Goal: Task Accomplishment & Management: Manage account settings

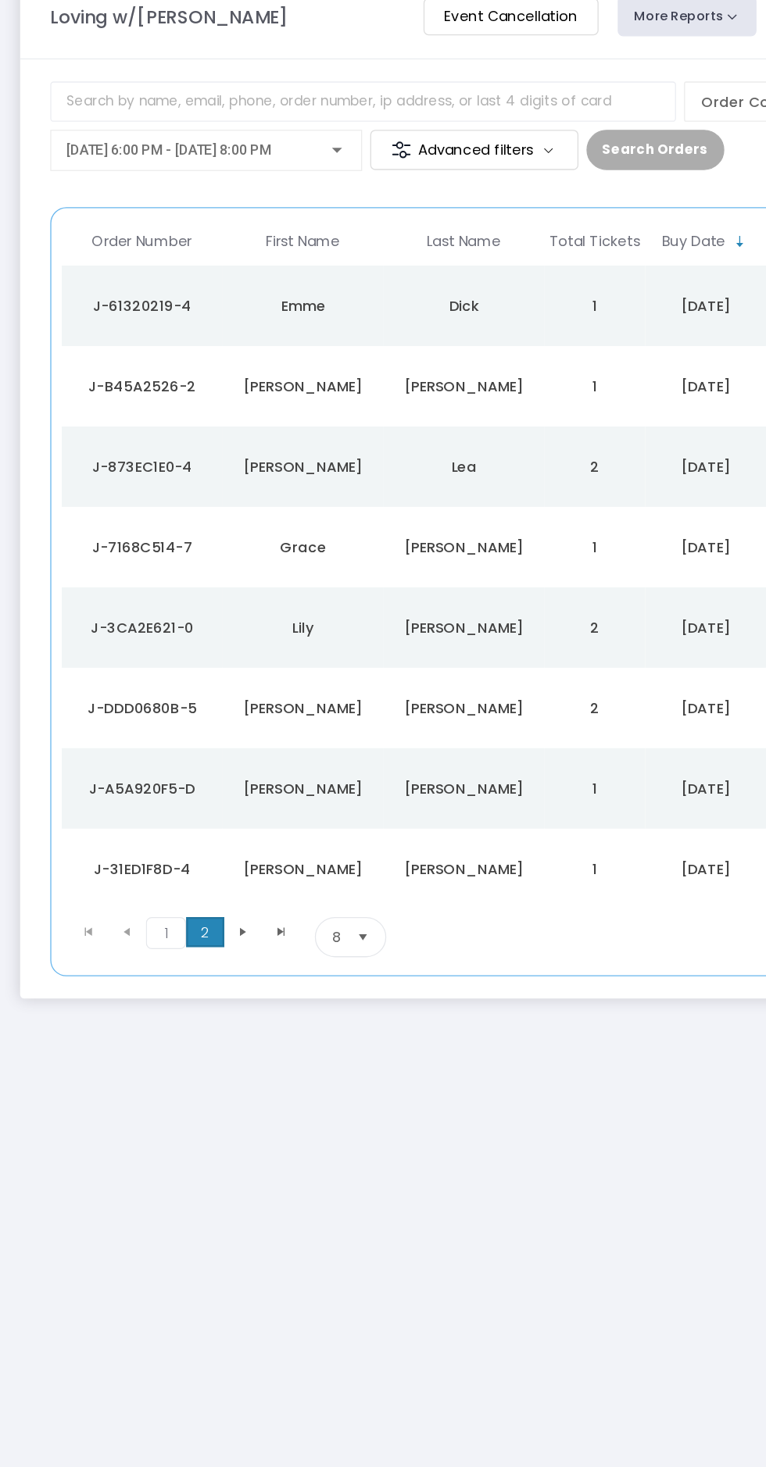
click at [157, 817] on span "2" at bounding box center [160, 806] width 30 height 23
click at [394, 506] on div "[PERSON_NAME]" at bounding box center [360, 508] width 117 height 16
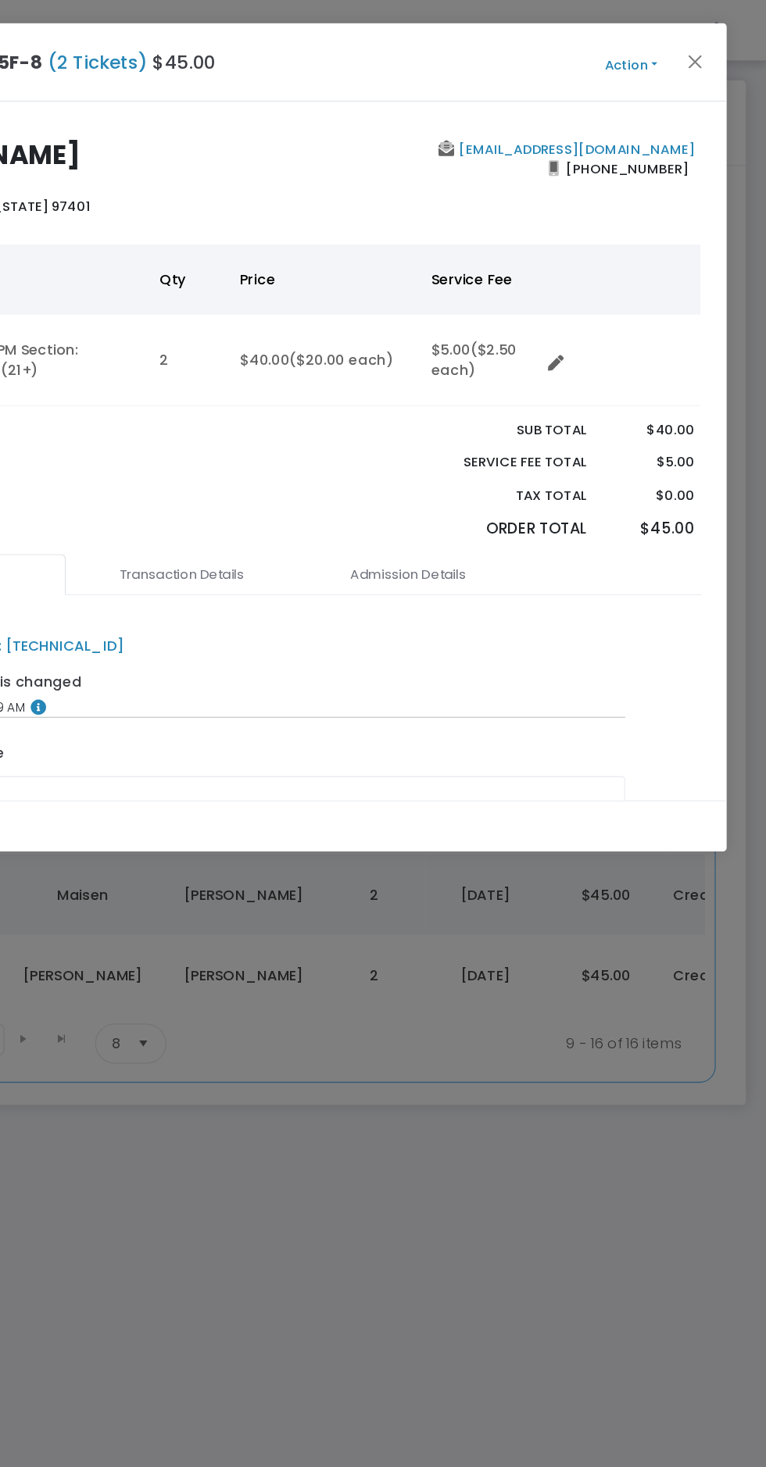
click at [680, 49] on button "Action" at bounding box center [661, 50] width 94 height 17
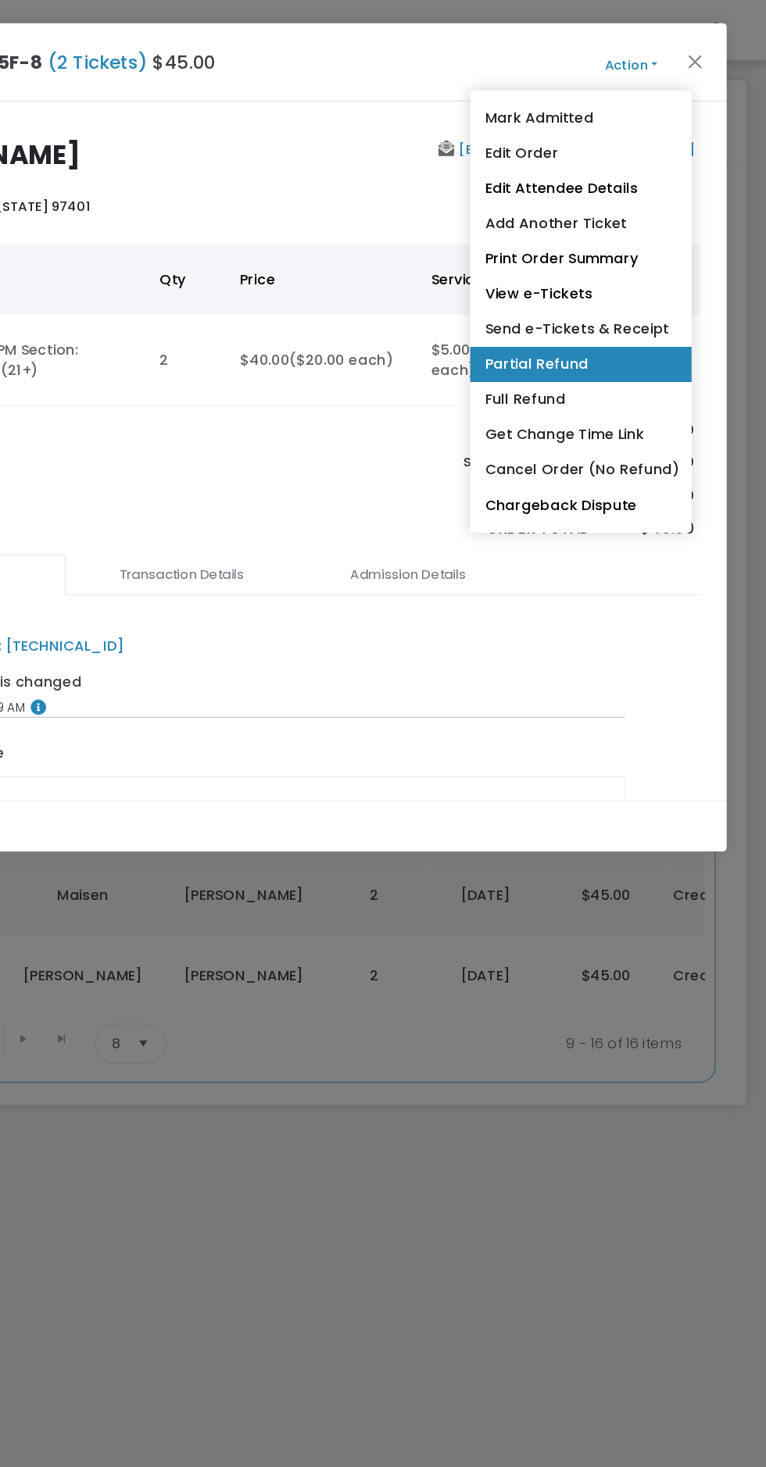
click at [625, 291] on link "Partial Refund" at bounding box center [622, 283] width 172 height 27
radio input "true"
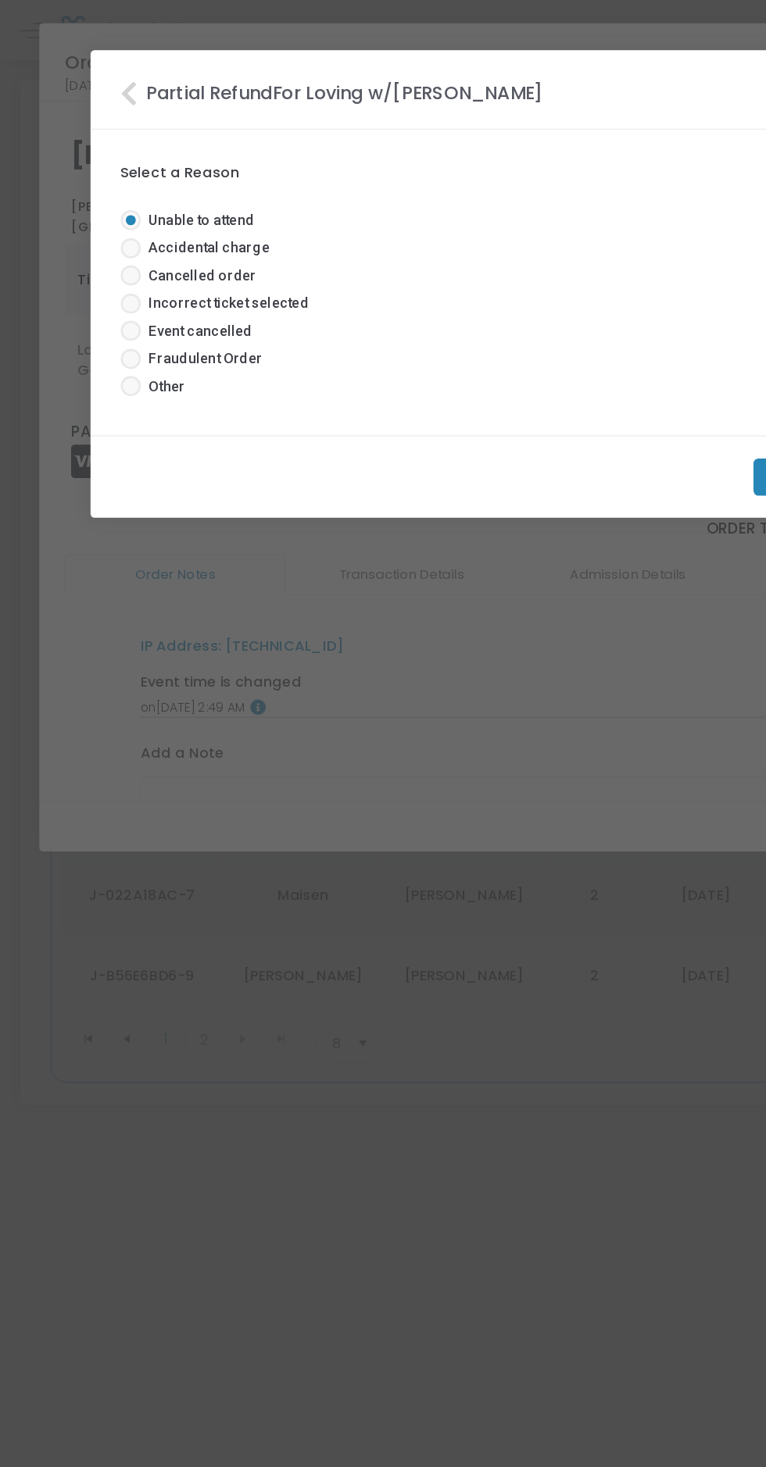
click at [170, 258] on span "Event cancelled" at bounding box center [152, 257] width 87 height 16
click at [102, 265] on input "Event cancelled" at bounding box center [101, 265] width 1 height 1
radio input "true"
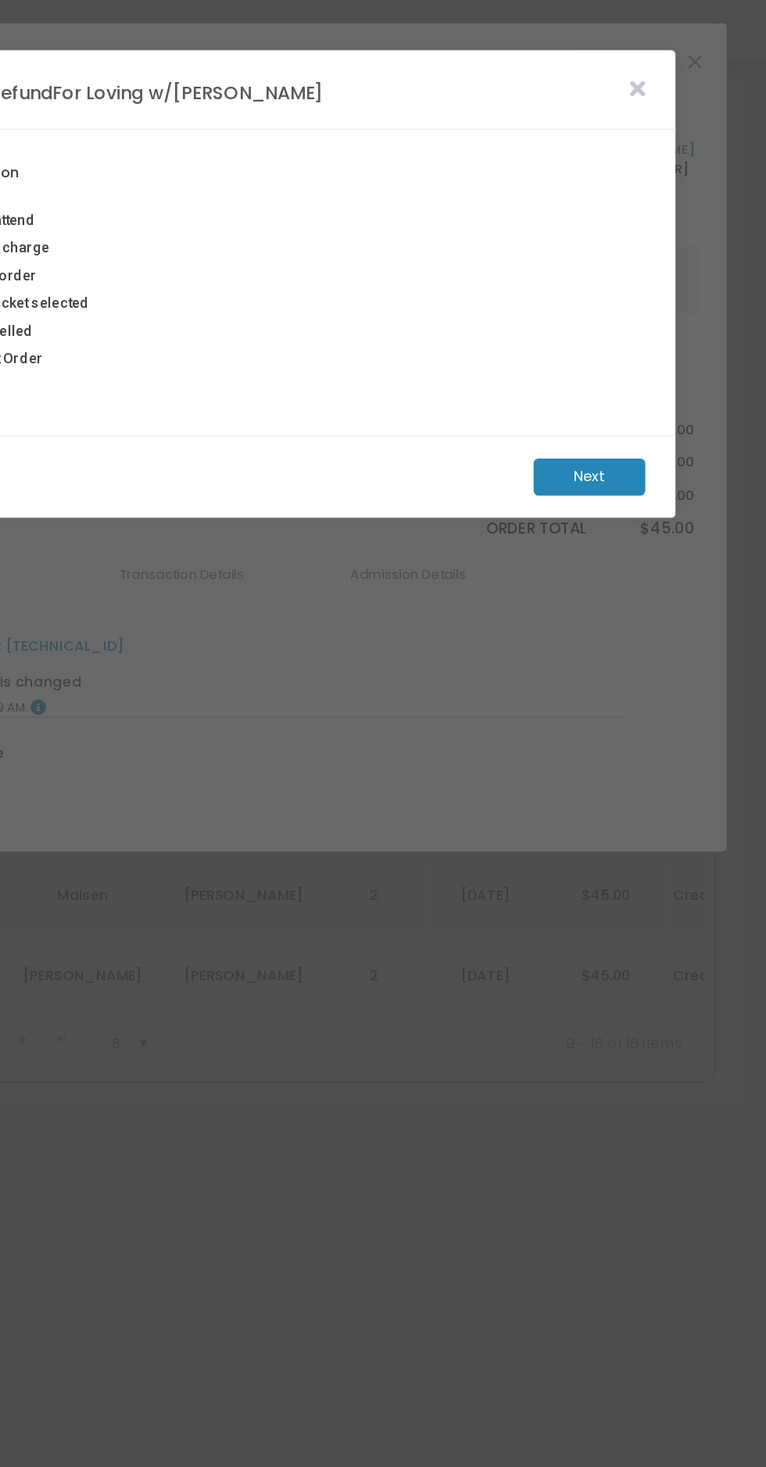
click at [636, 366] on m-button "Next" at bounding box center [628, 370] width 87 height 29
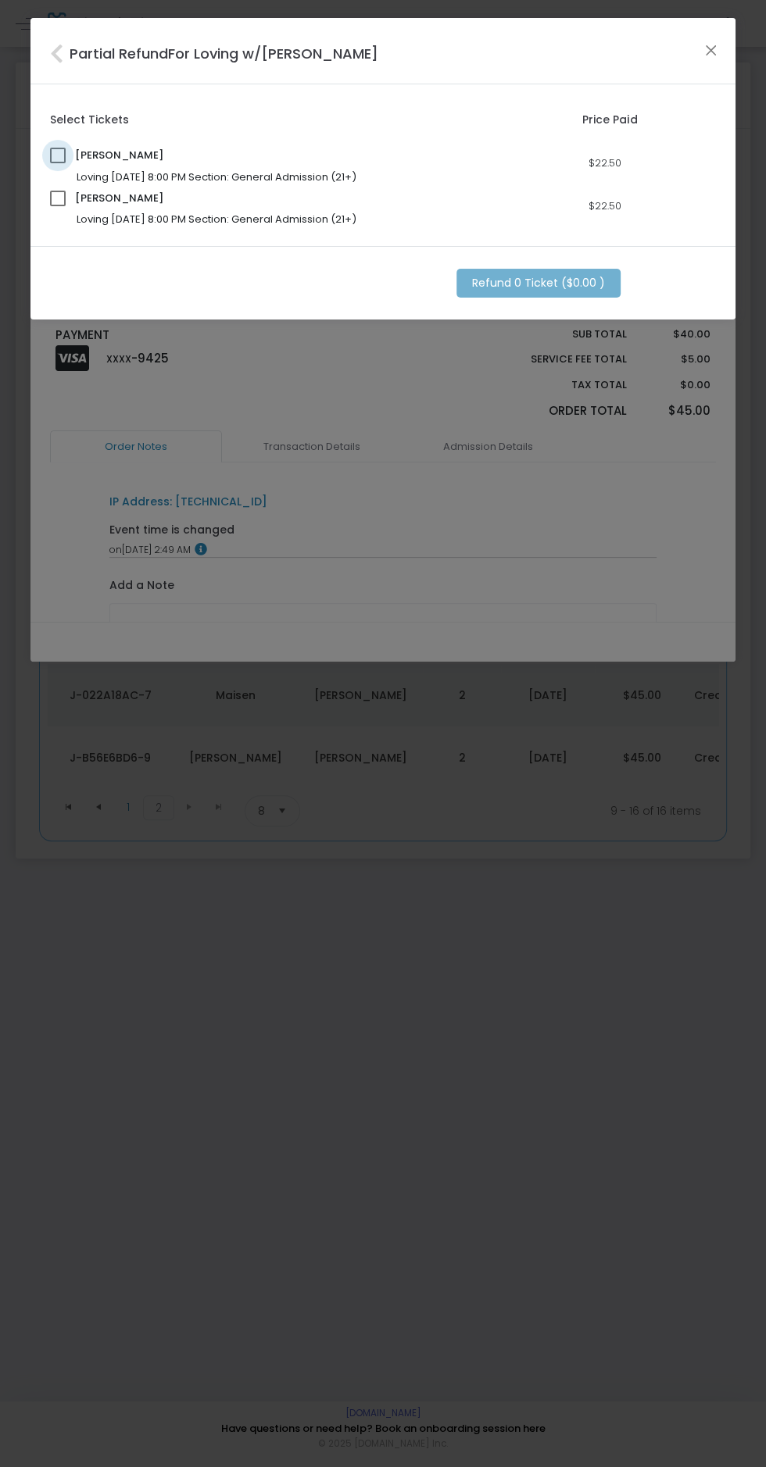
click at [59, 152] on span at bounding box center [58, 156] width 16 height 16
click at [58, 163] on input "checkbox" at bounding box center [57, 163] width 1 height 1
checkbox input "true"
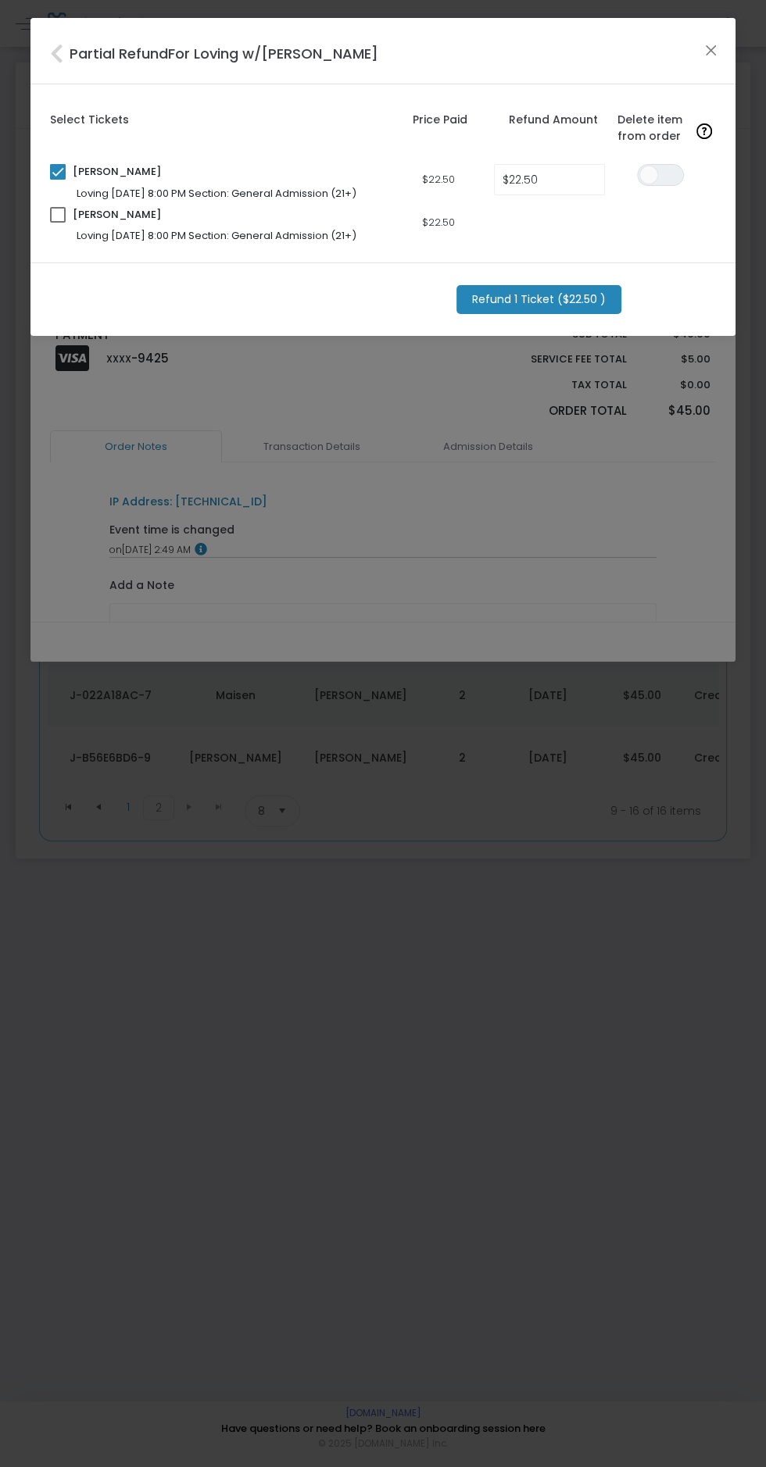
click at [61, 220] on span at bounding box center [58, 215] width 16 height 16
click at [58, 223] on input "checkbox" at bounding box center [57, 223] width 1 height 1
checkbox input "true"
click at [569, 180] on input "$22.50" at bounding box center [549, 180] width 109 height 30
click at [557, 234] on input "$22.50" at bounding box center [549, 223] width 109 height 30
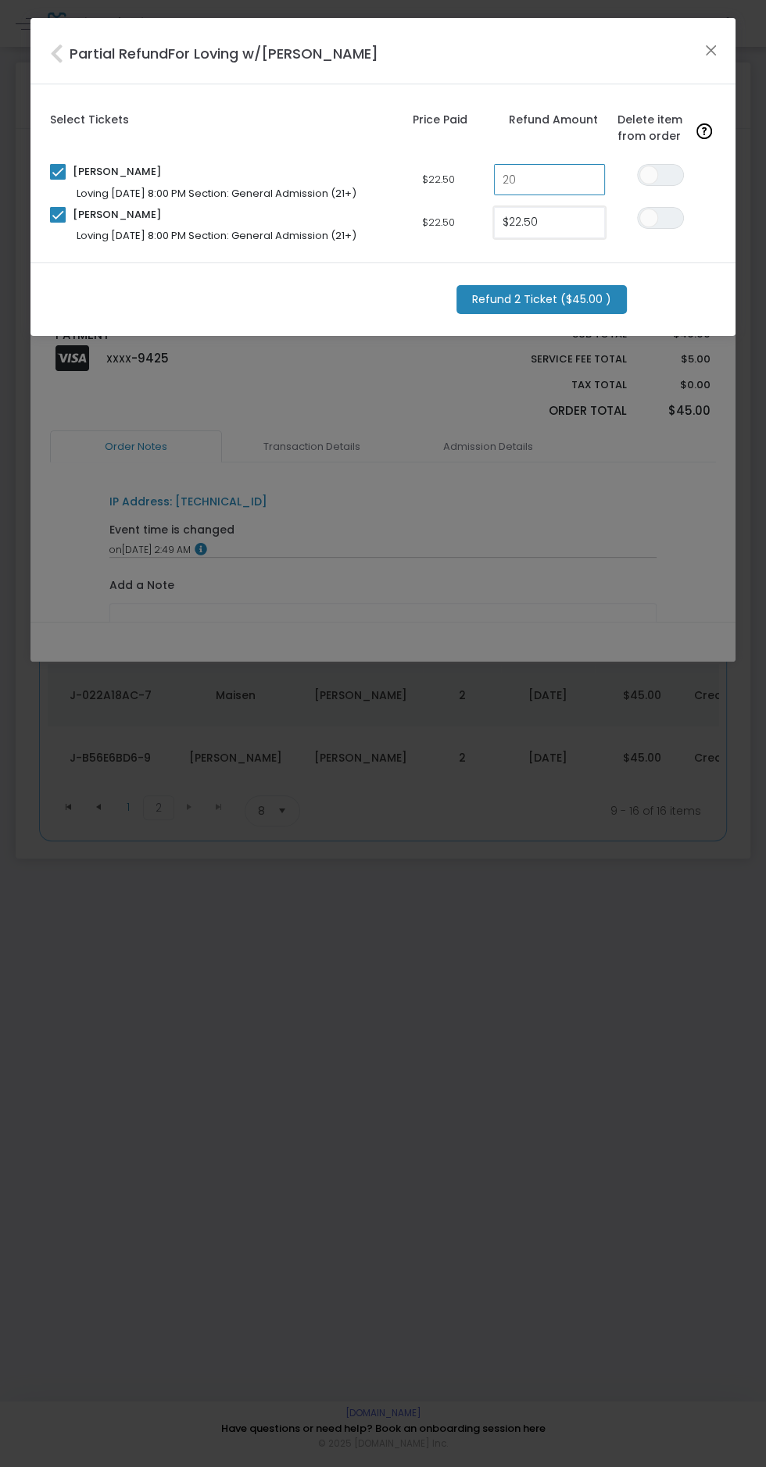
type input "$20.00"
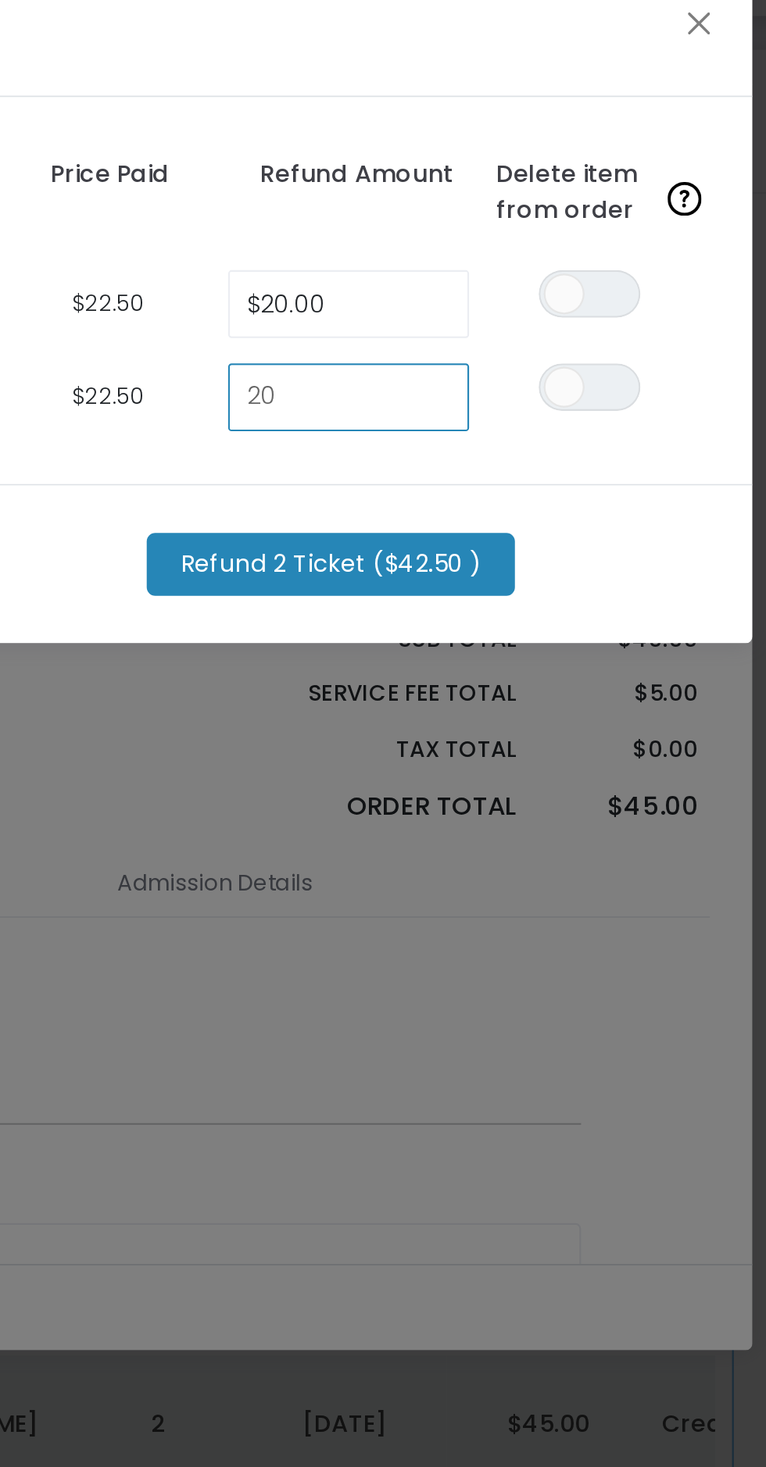
click at [689, 288] on div "Refund 2 Ticket ($42.50 )" at bounding box center [385, 299] width 666 height 29
type input "$20.00"
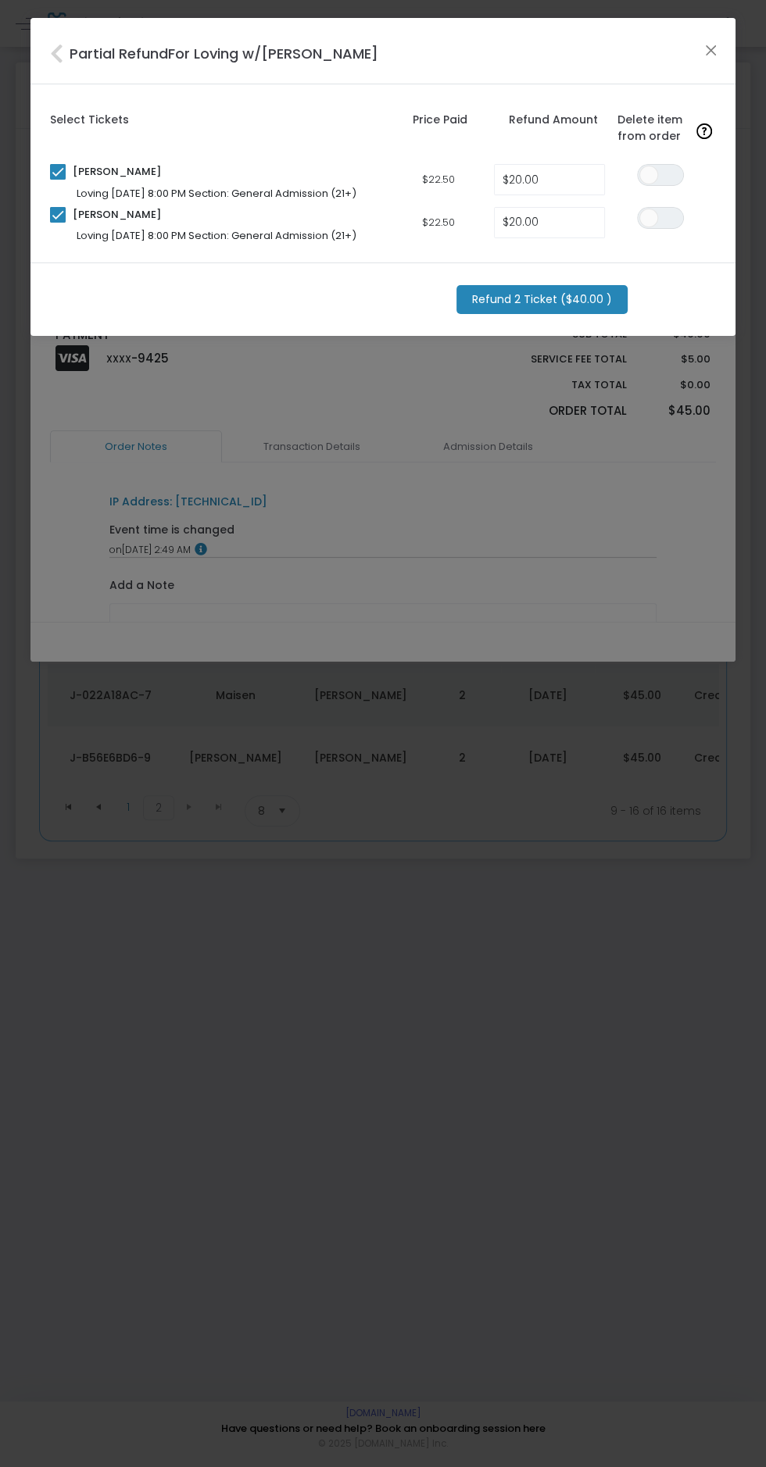
click at [556, 303] on m-button "Refund 2 Ticket ($40.00 )" at bounding box center [541, 299] width 171 height 29
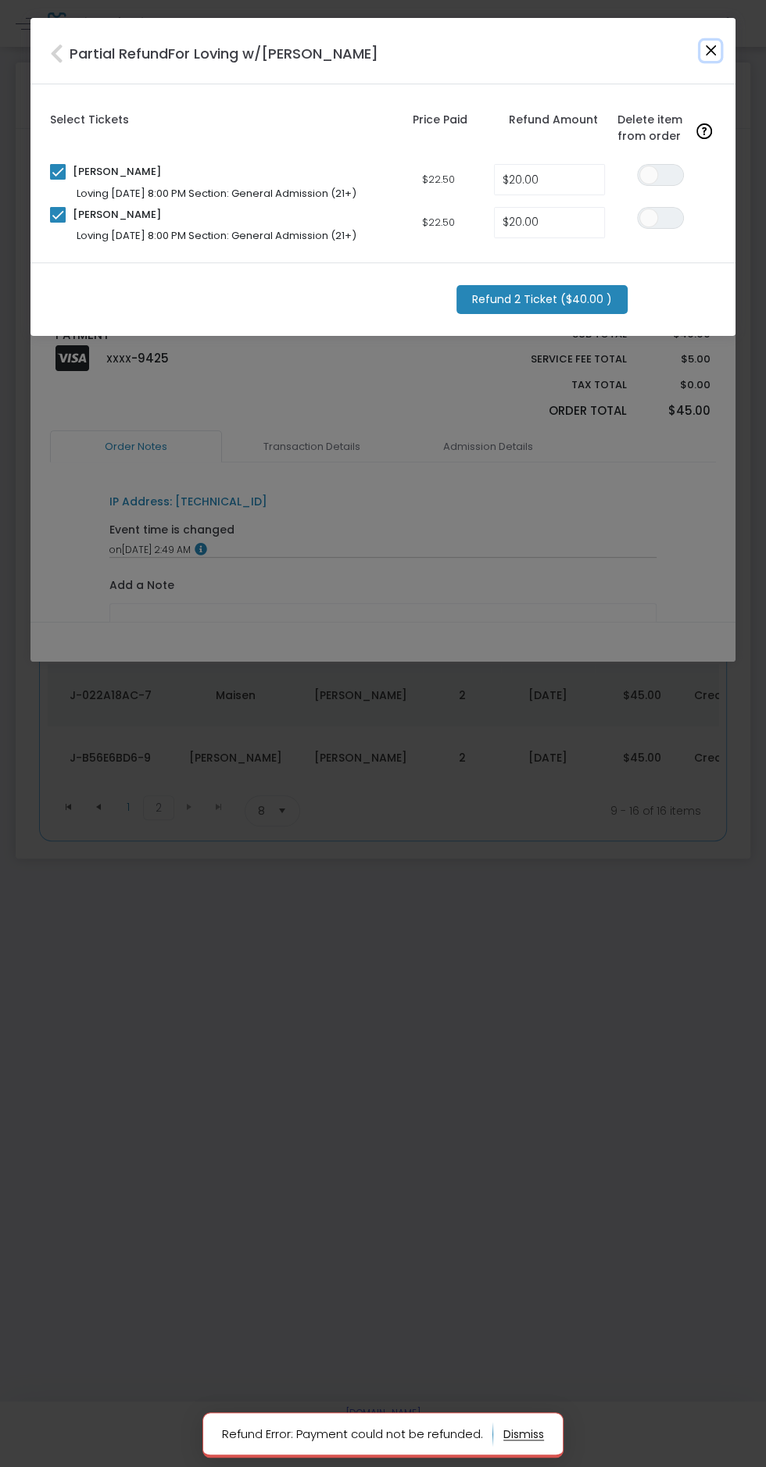
click at [720, 50] on button "Close" at bounding box center [710, 51] width 20 height 20
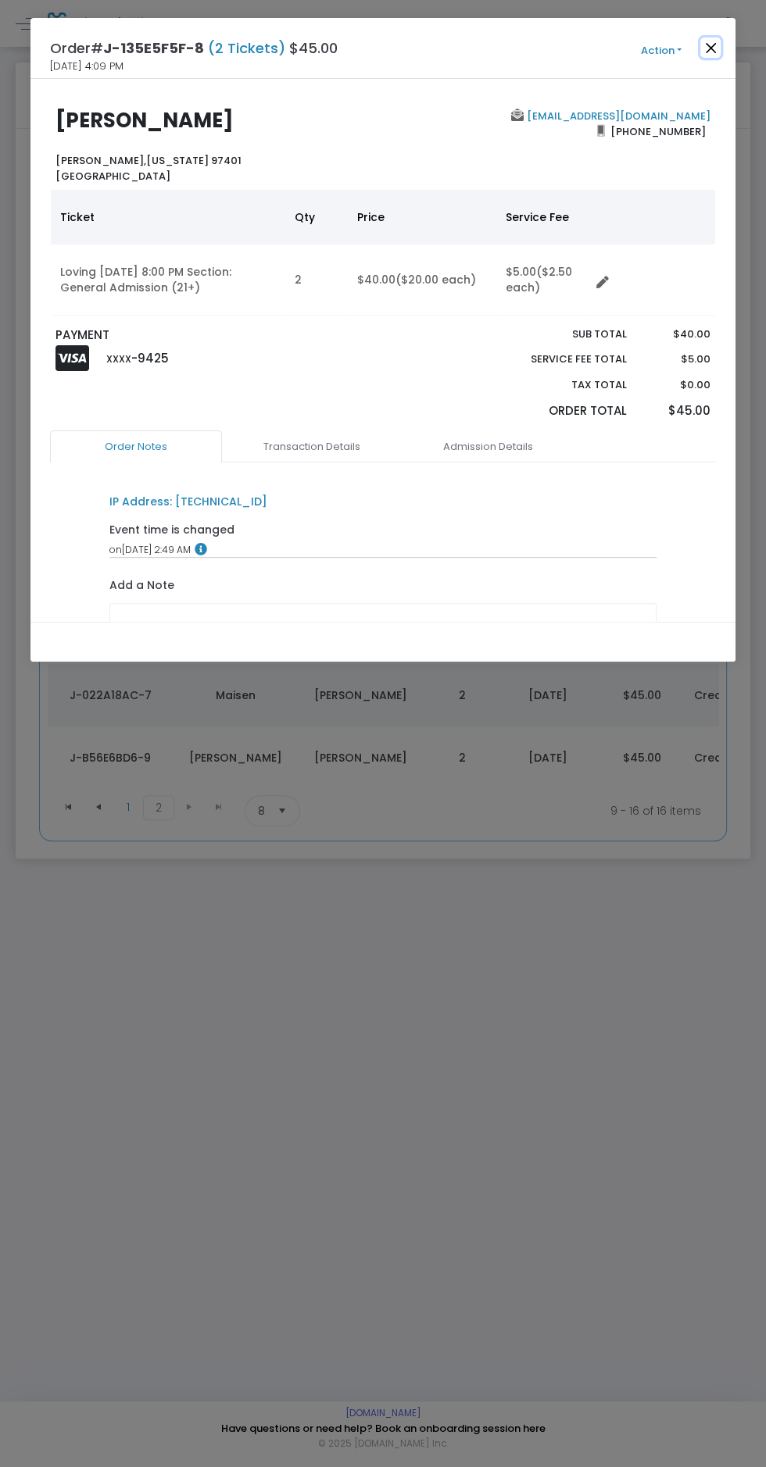
click at [709, 52] on button "Close" at bounding box center [710, 48] width 20 height 20
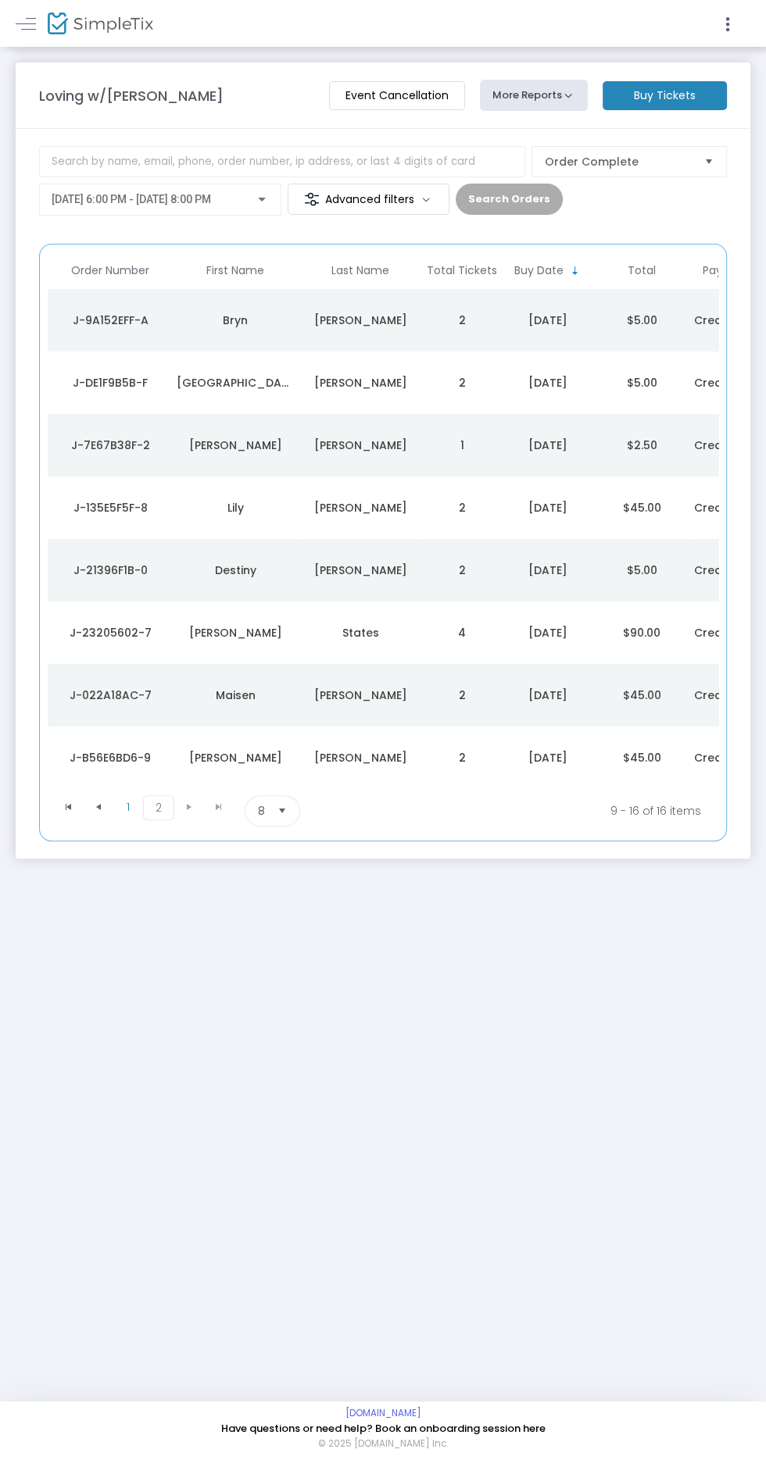
click at [386, 639] on div "States" at bounding box center [360, 633] width 117 height 16
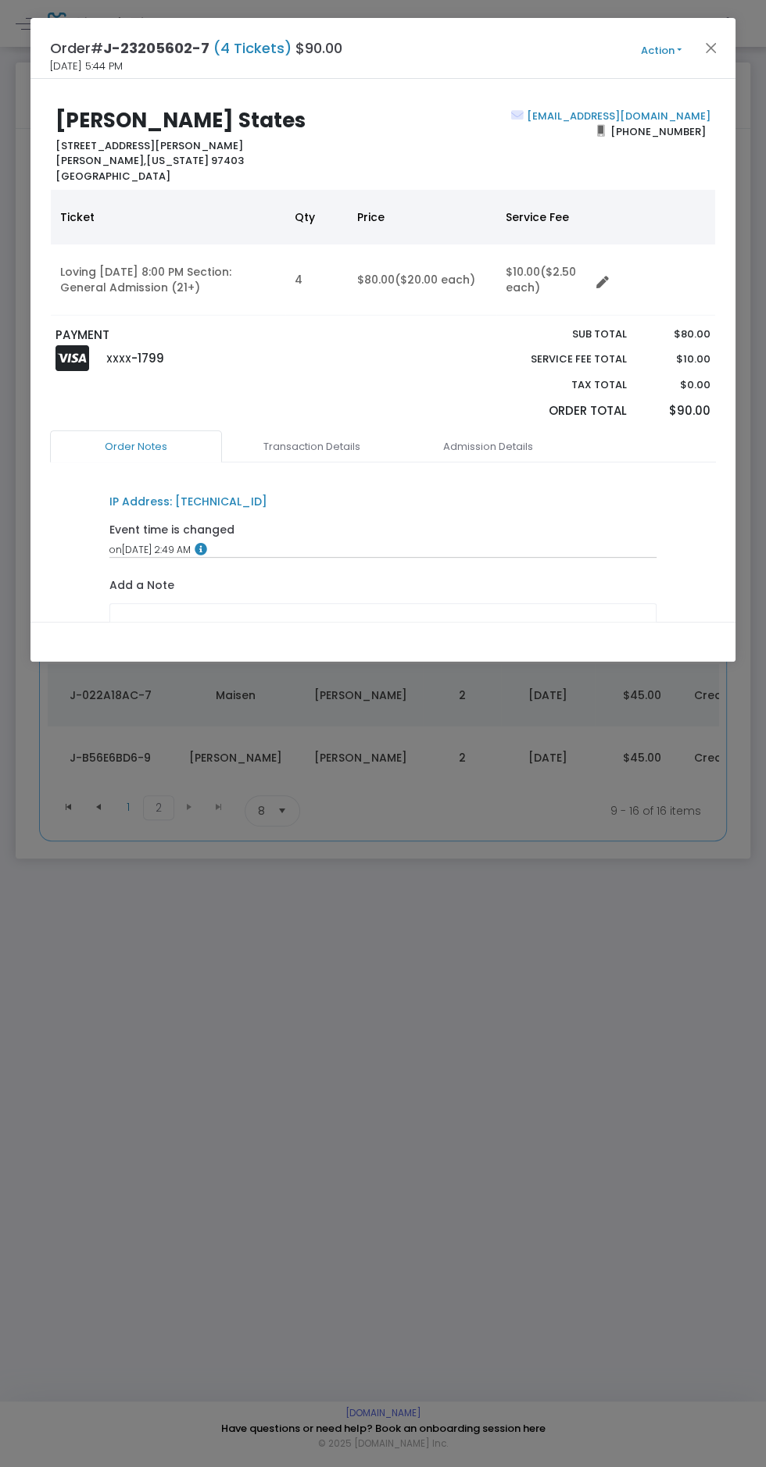
click at [659, 57] on button "Action" at bounding box center [661, 50] width 94 height 17
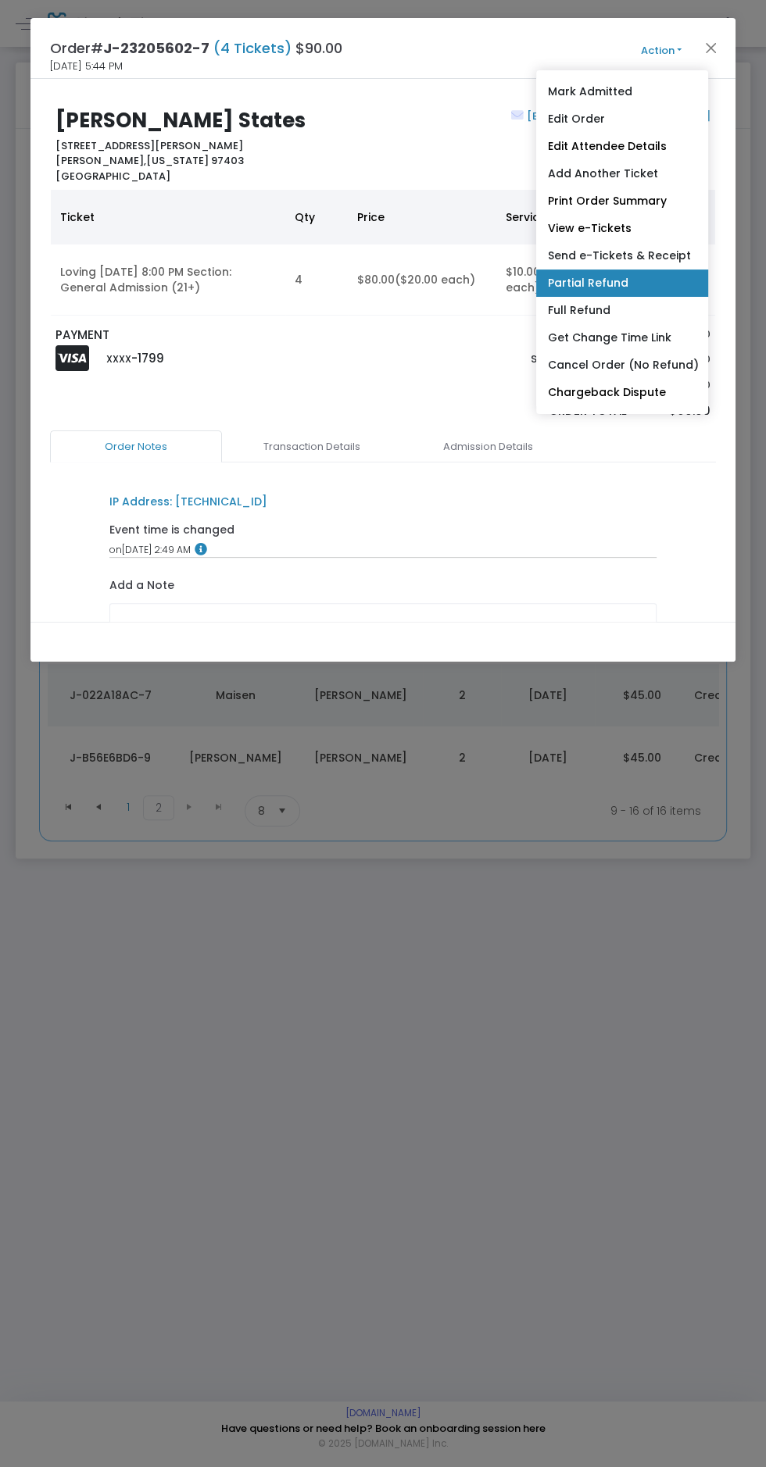
click at [620, 288] on link "Partial Refund" at bounding box center [622, 283] width 172 height 27
radio input "true"
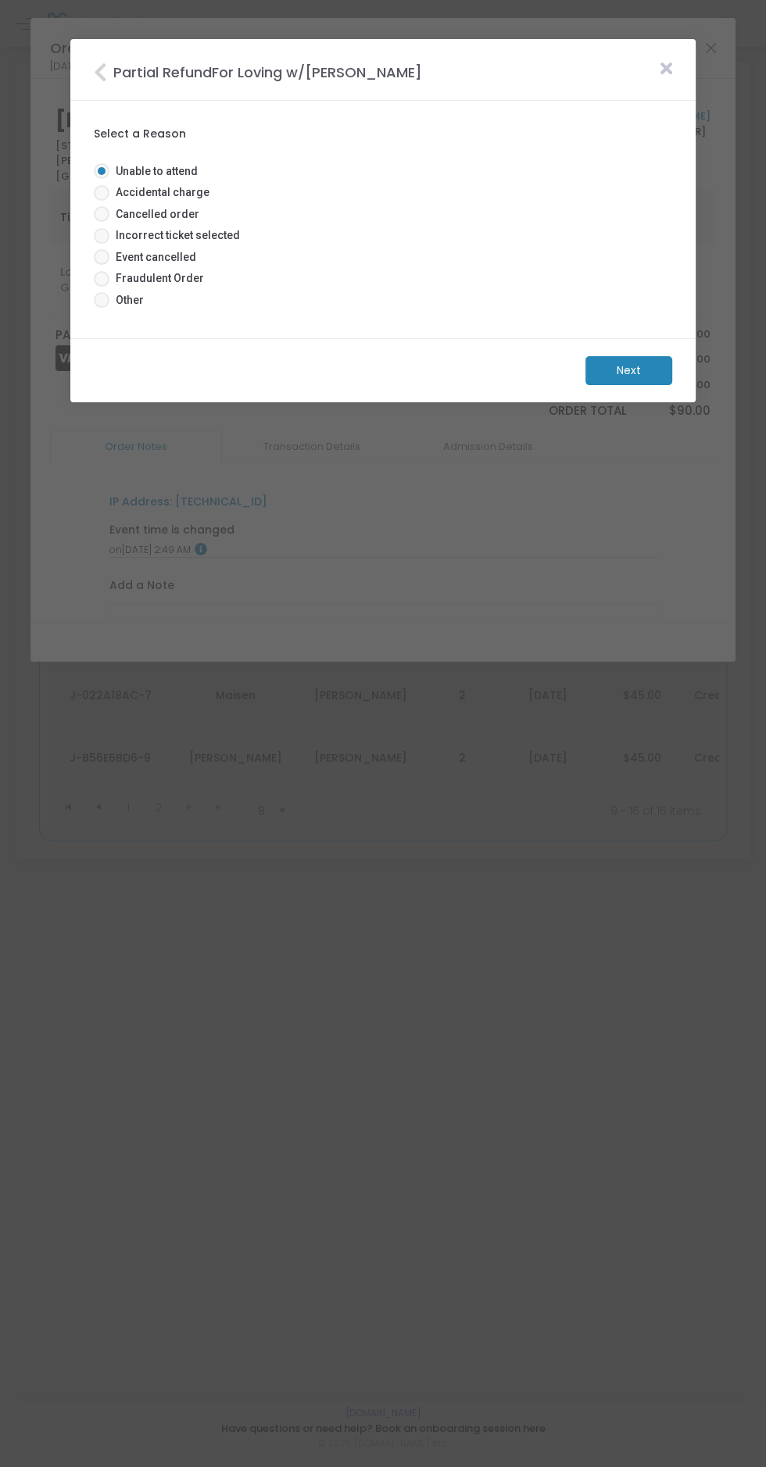
click at [171, 263] on span "Event cancelled" at bounding box center [152, 257] width 87 height 16
click at [102, 265] on input "Event cancelled" at bounding box center [101, 265] width 1 height 1
radio input "true"
click at [631, 375] on m-button "Next" at bounding box center [628, 370] width 87 height 29
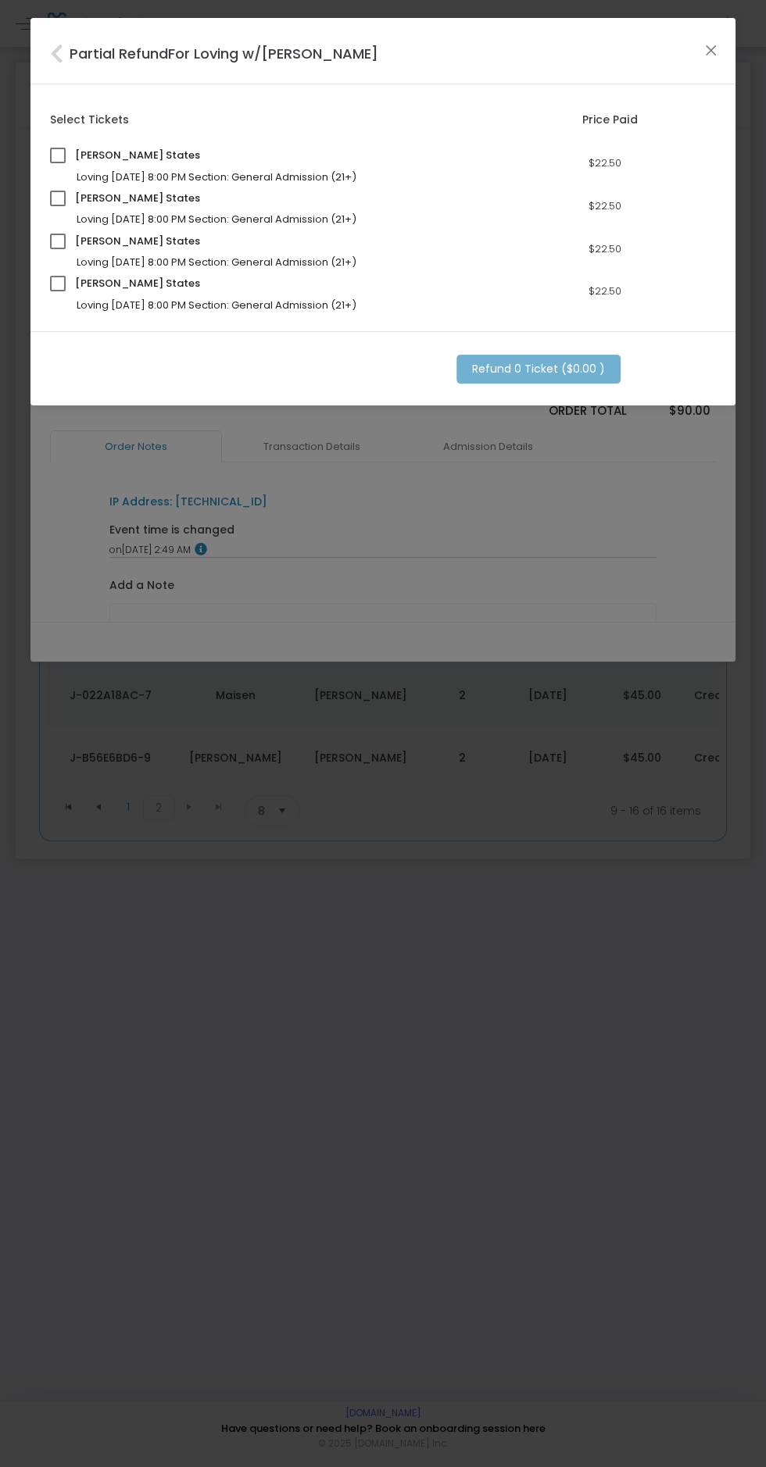
click at [59, 155] on span at bounding box center [58, 156] width 16 height 16
click at [58, 163] on input "checkbox" at bounding box center [57, 163] width 1 height 1
checkbox input "true"
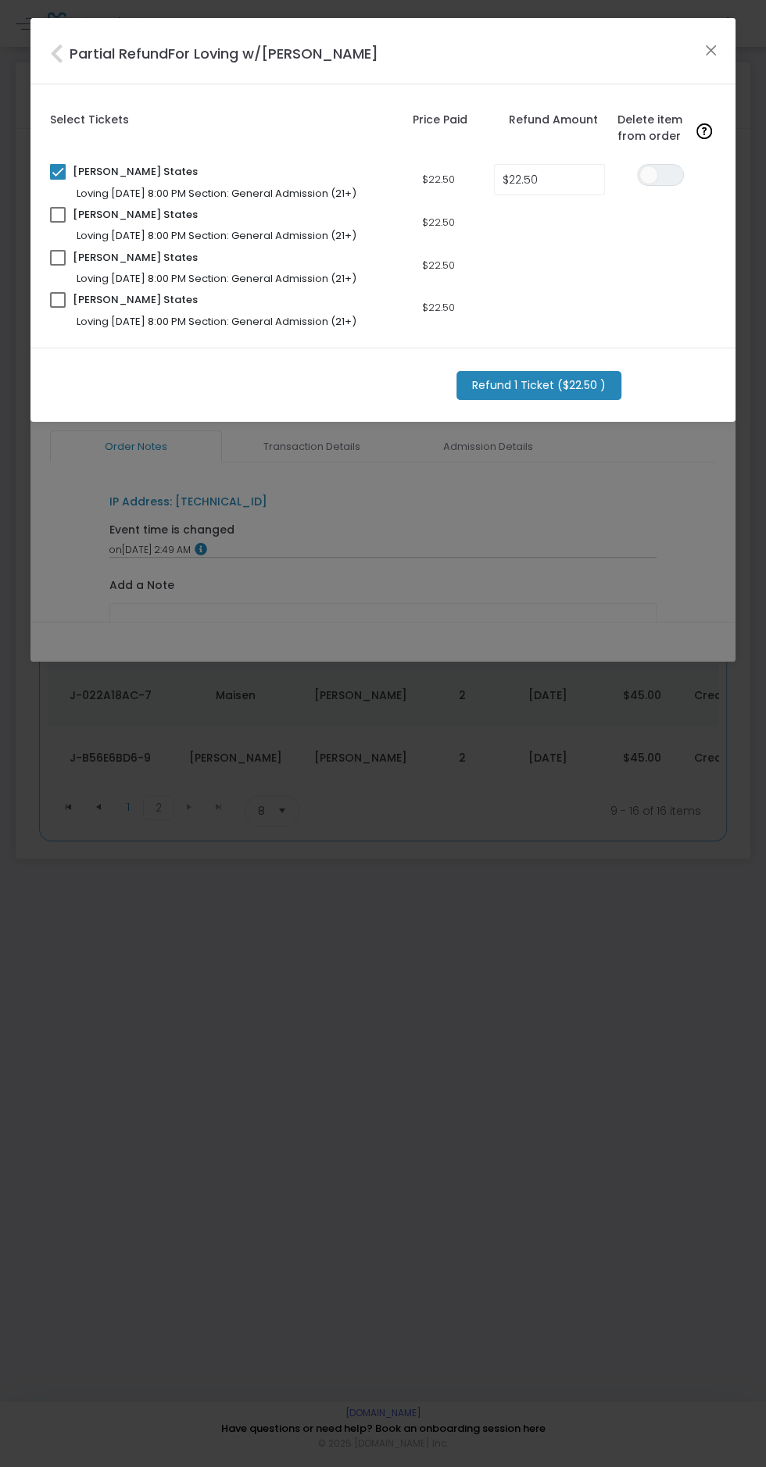
click at [65, 209] on span at bounding box center [58, 215] width 16 height 16
click at [58, 223] on input "checkbox" at bounding box center [57, 223] width 1 height 1
checkbox input "true"
click at [58, 257] on span at bounding box center [58, 258] width 16 height 16
click at [58, 266] on input "checkbox" at bounding box center [57, 266] width 1 height 1
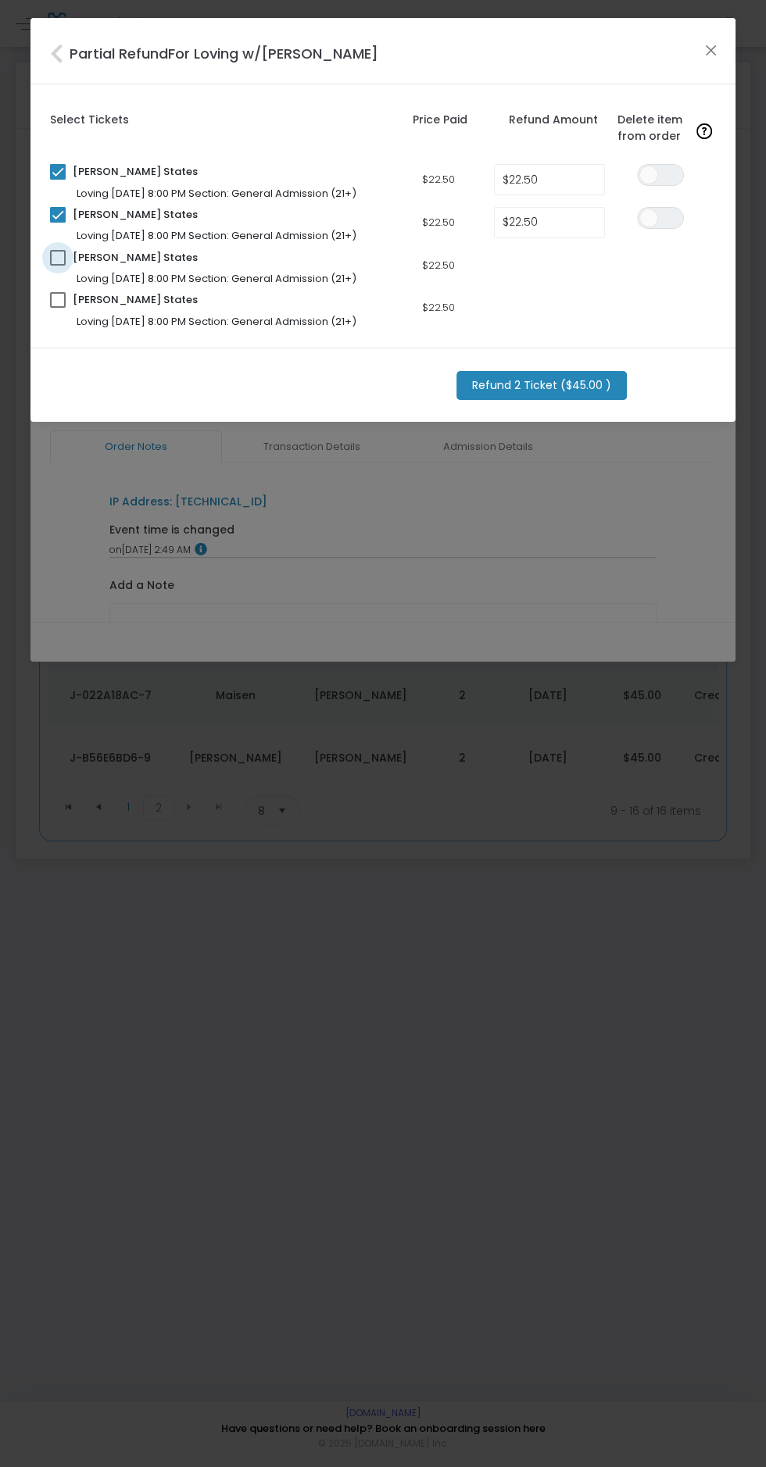
checkbox input "true"
click at [58, 302] on span at bounding box center [58, 300] width 16 height 16
click at [58, 308] on input "checkbox" at bounding box center [57, 308] width 1 height 1
checkbox input "true"
click at [547, 184] on input "$22.50" at bounding box center [549, 180] width 109 height 30
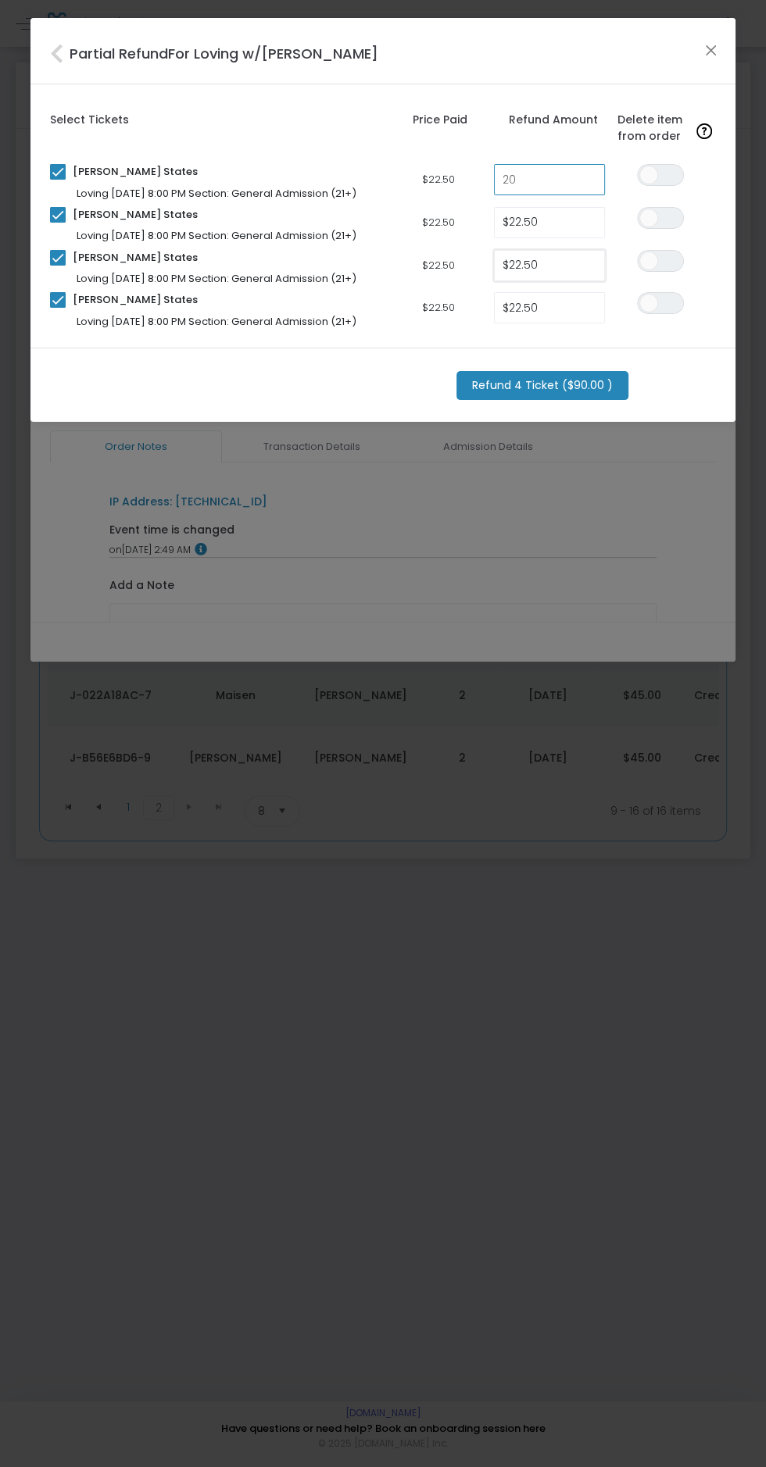
click at [559, 261] on input "$22.50" at bounding box center [549, 266] width 109 height 30
type input "$20.00"
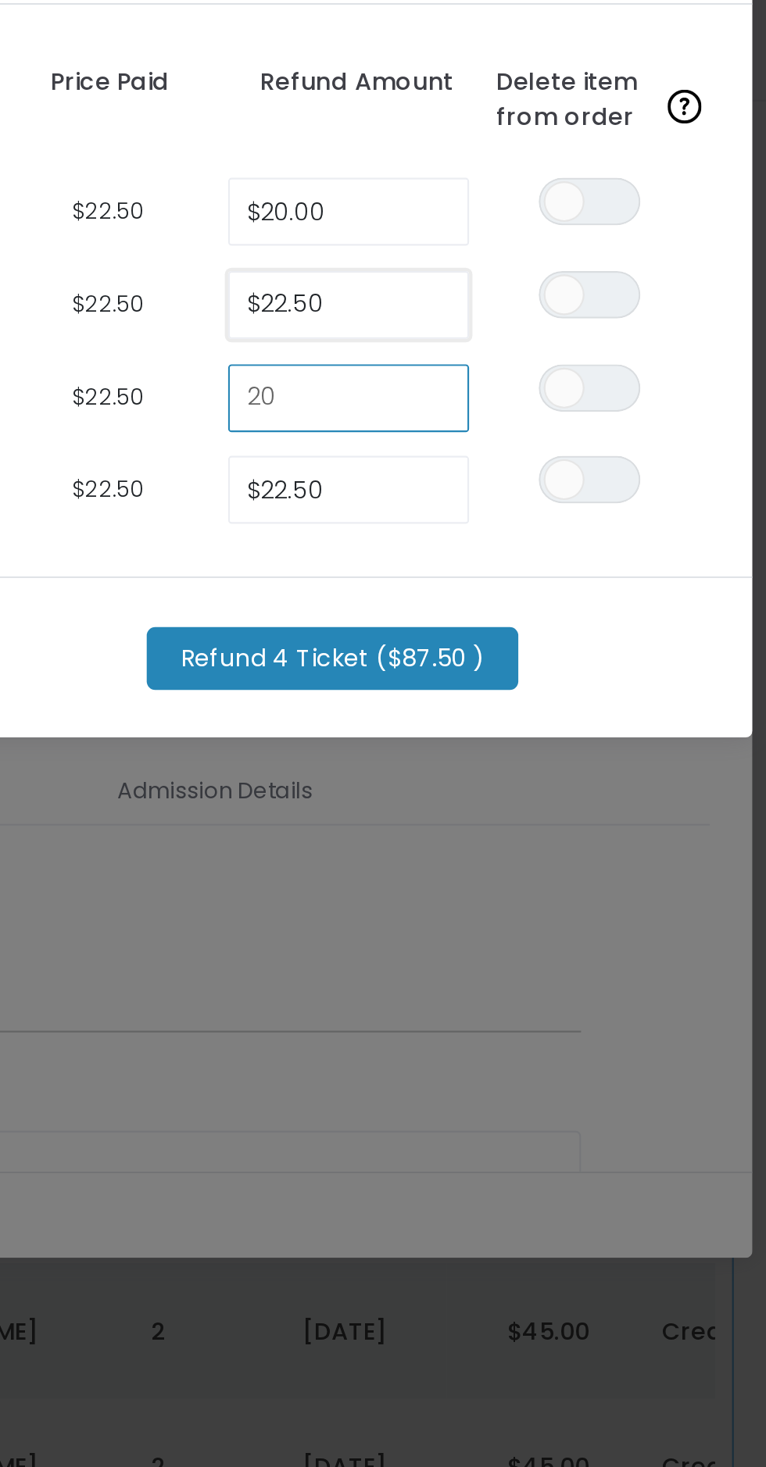
click at [571, 219] on input "$22.50" at bounding box center [549, 223] width 109 height 30
type input "$20.00"
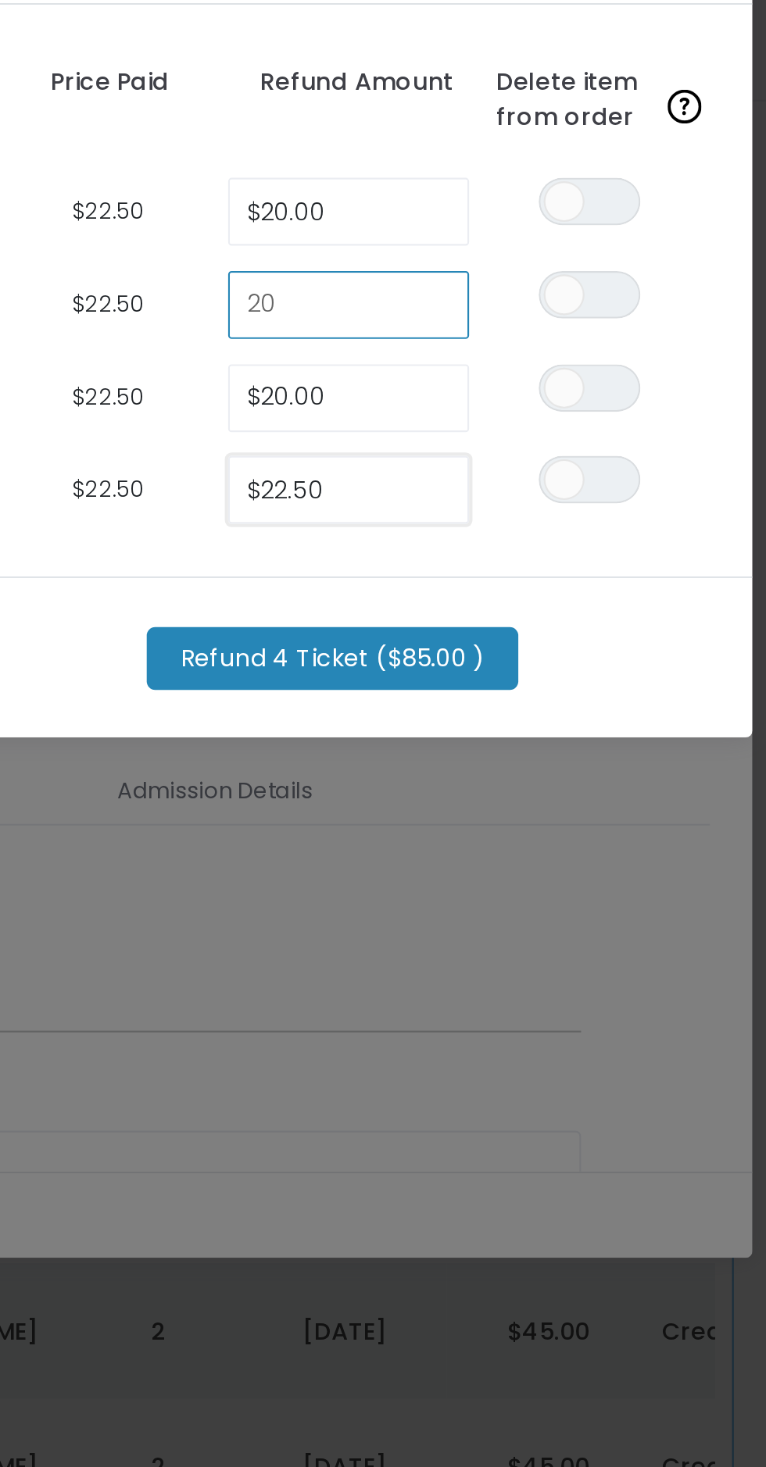
click at [556, 307] on input "$22.50" at bounding box center [549, 308] width 109 height 30
type input "$20.00"
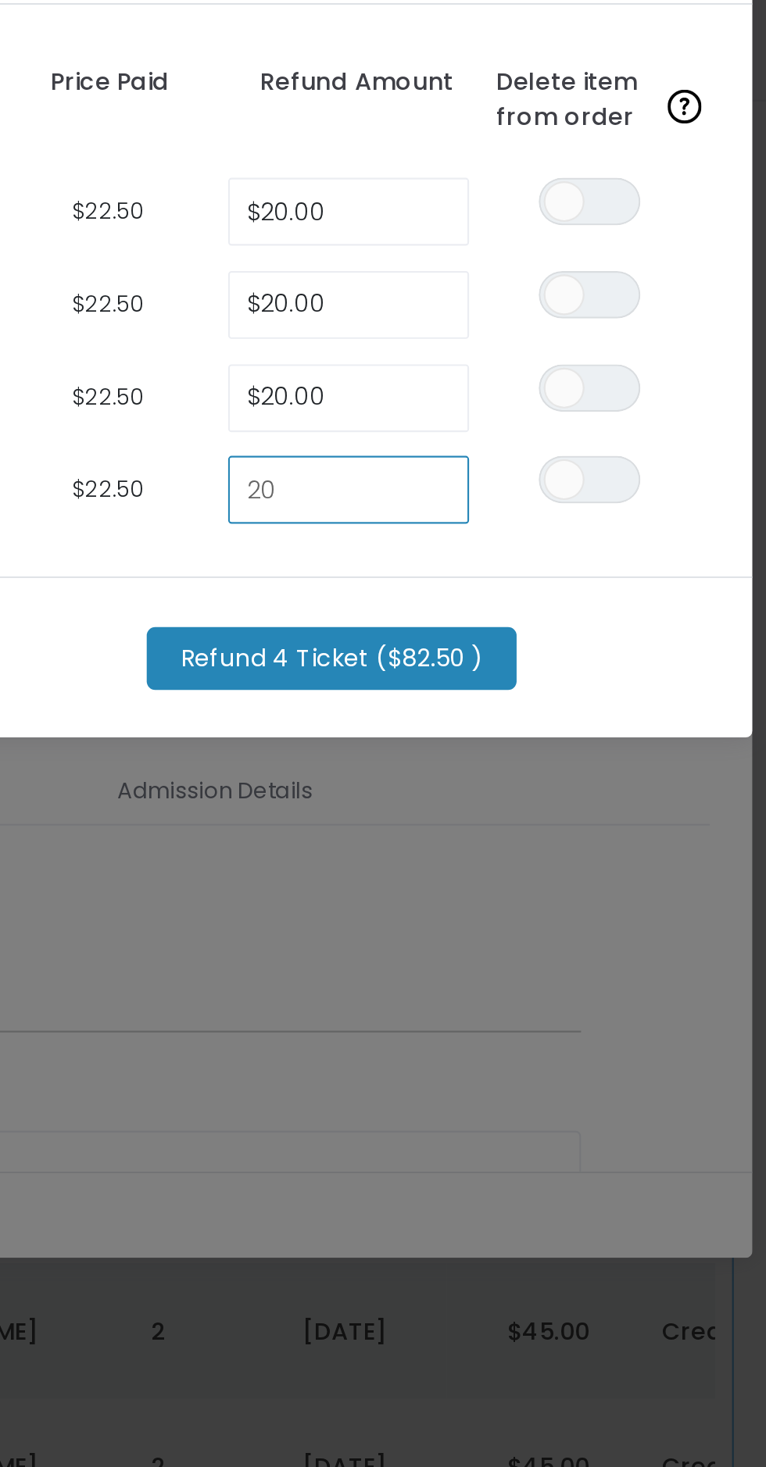
click at [695, 369] on div "Refund 4 Ticket ($82.50 )" at bounding box center [382, 385] width 705 height 74
type input "$20.00"
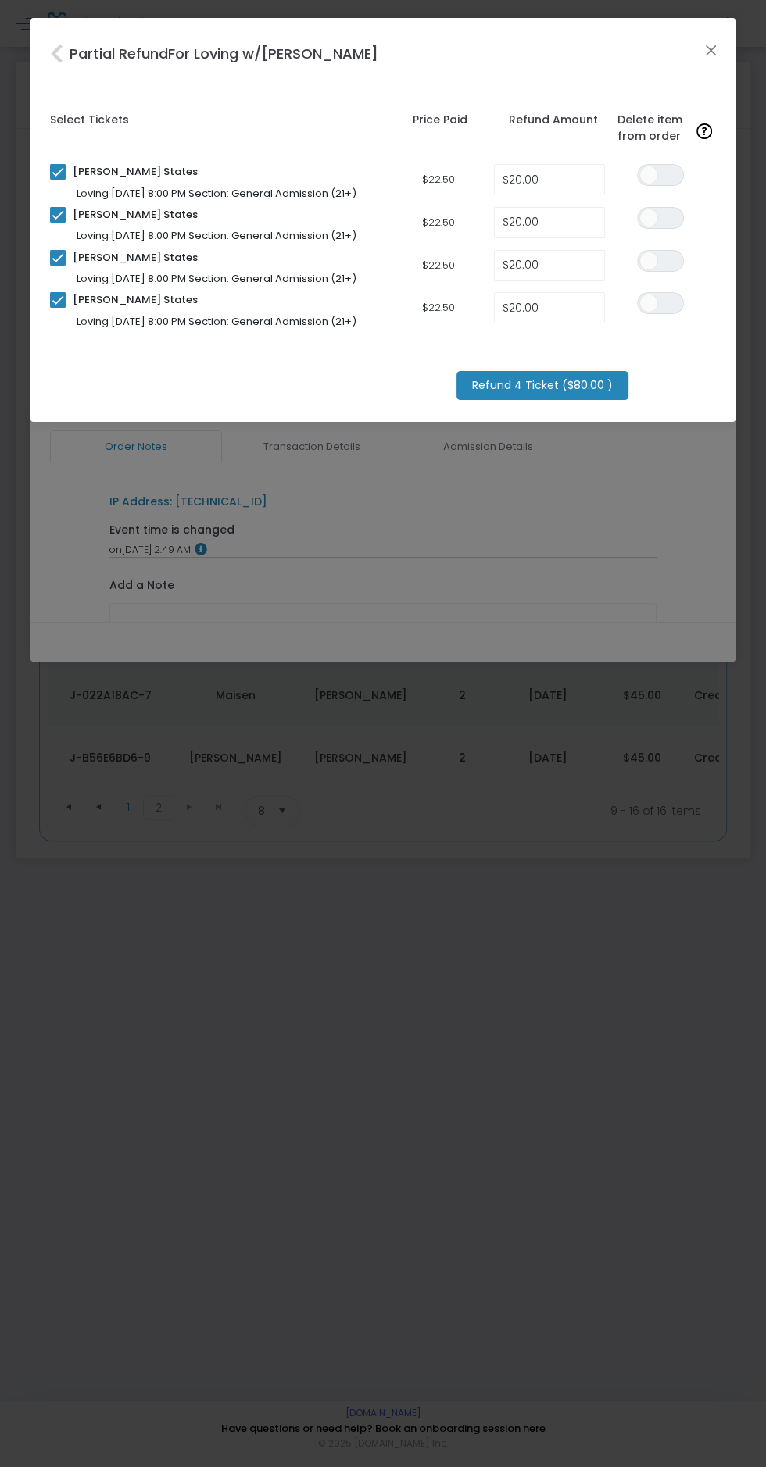
click at [559, 384] on m-button "Refund 4 Ticket ($80.00 )" at bounding box center [542, 385] width 172 height 29
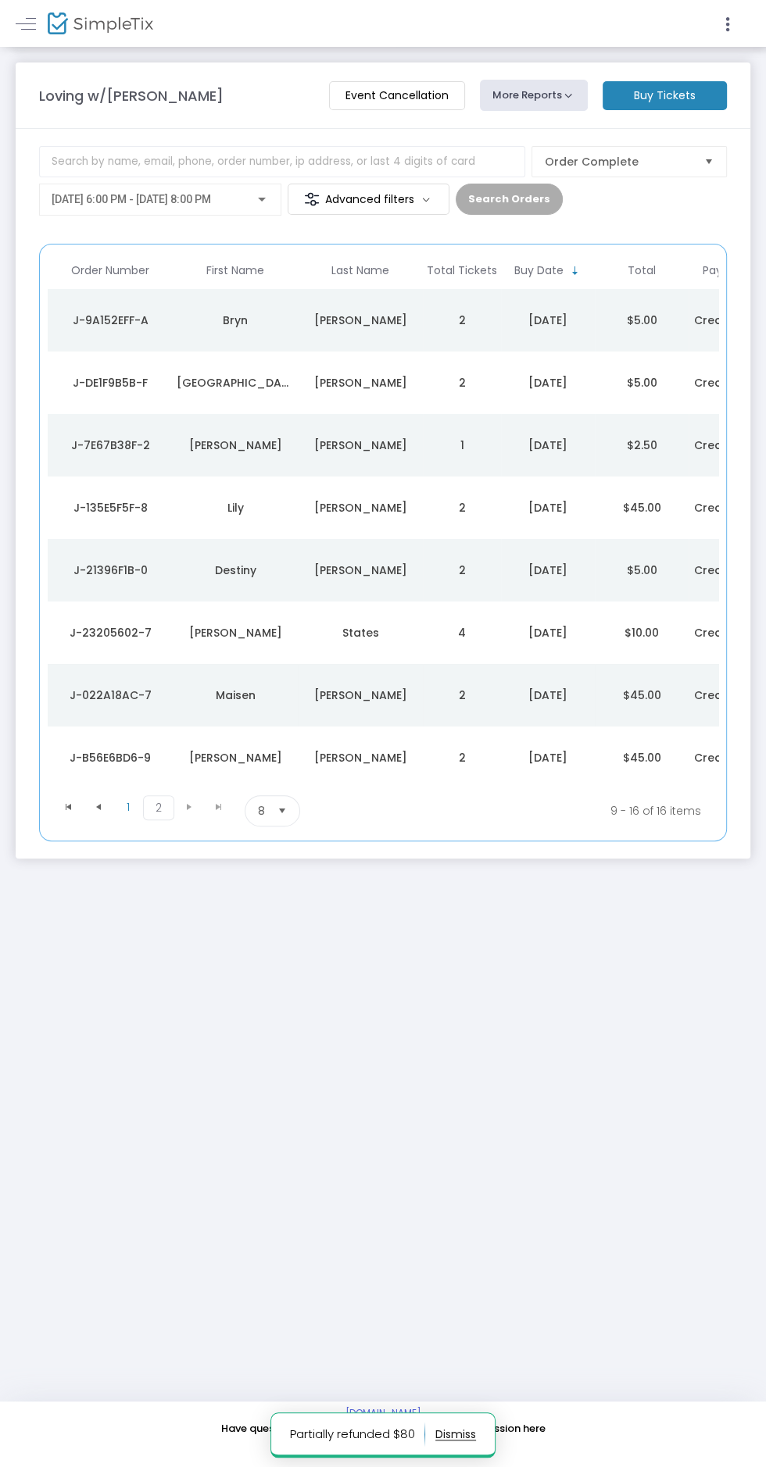
click at [395, 691] on div "[PERSON_NAME]" at bounding box center [360, 696] width 117 height 16
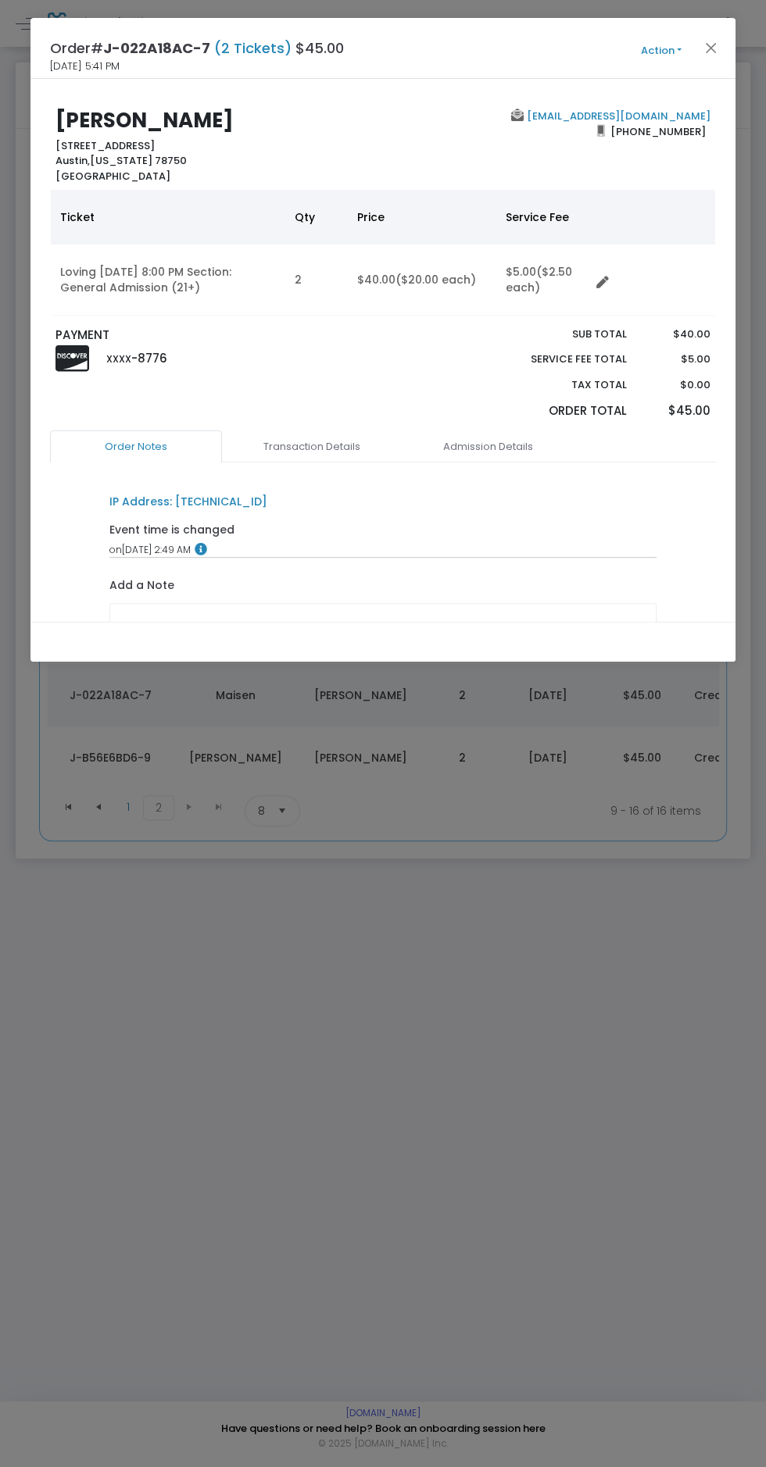
click at [661, 57] on button "Action" at bounding box center [661, 50] width 94 height 17
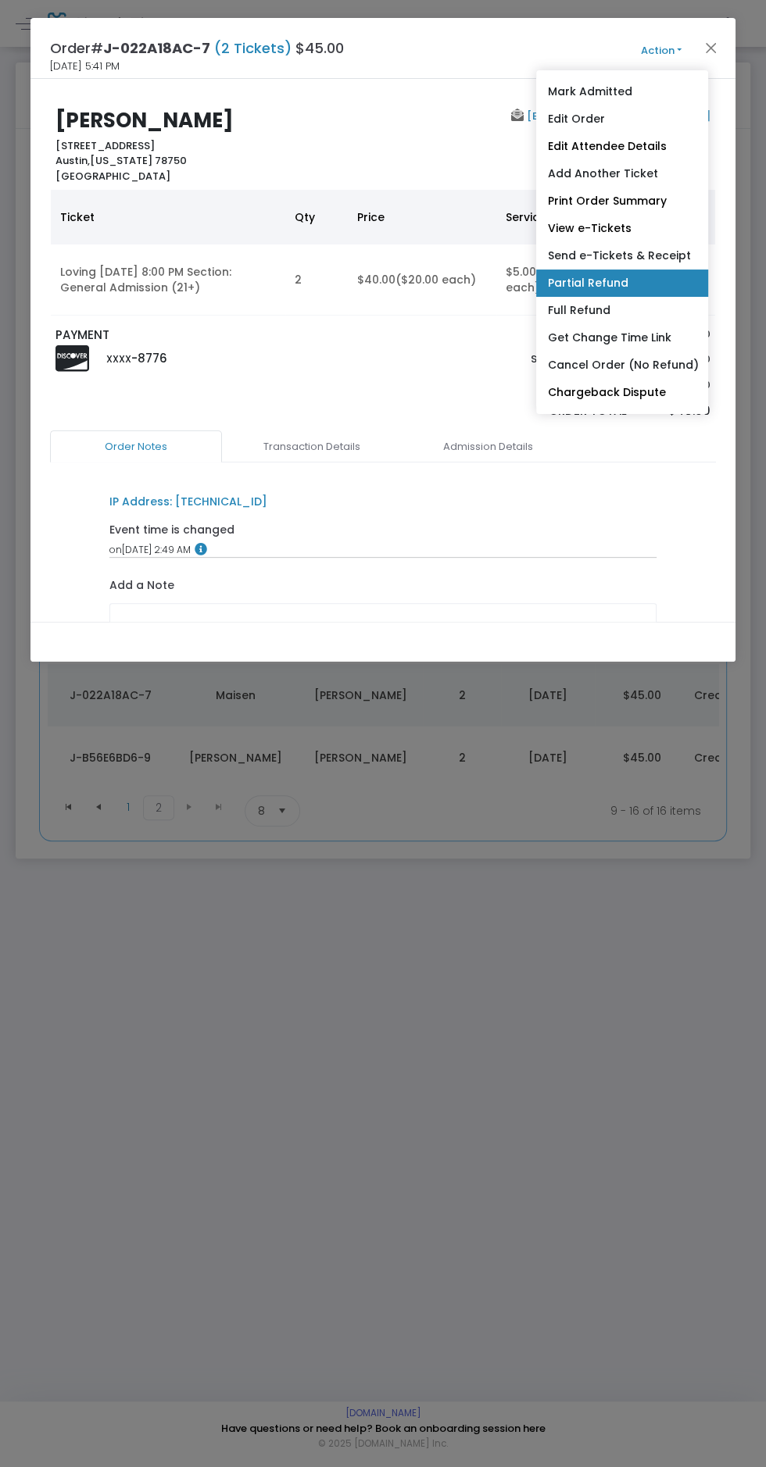
click at [636, 282] on link "Partial Refund" at bounding box center [622, 283] width 172 height 27
radio input "true"
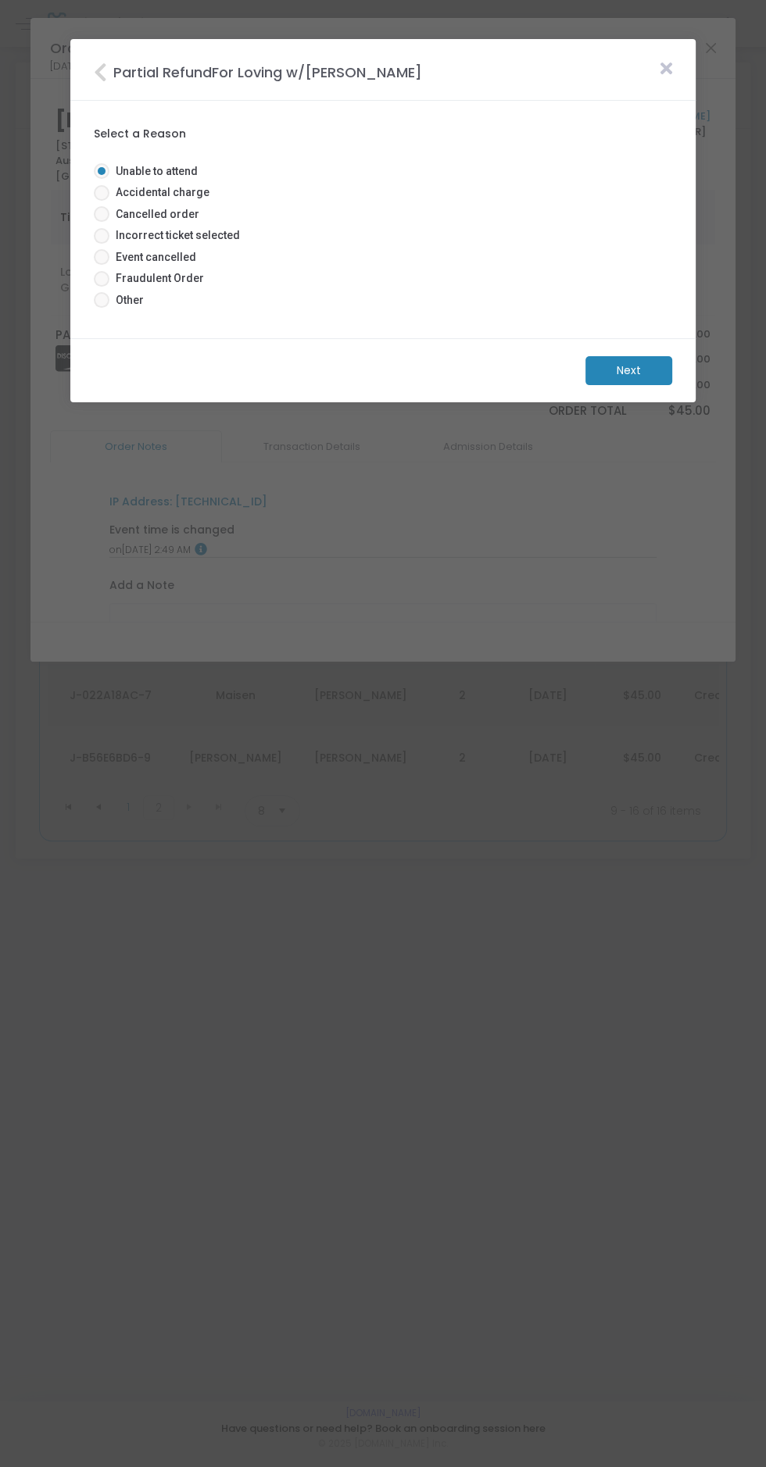
click at [163, 256] on span "Event cancelled" at bounding box center [152, 257] width 87 height 16
click at [102, 265] on input "Event cancelled" at bounding box center [101, 265] width 1 height 1
radio input "true"
click at [630, 370] on m-button "Next" at bounding box center [628, 370] width 87 height 29
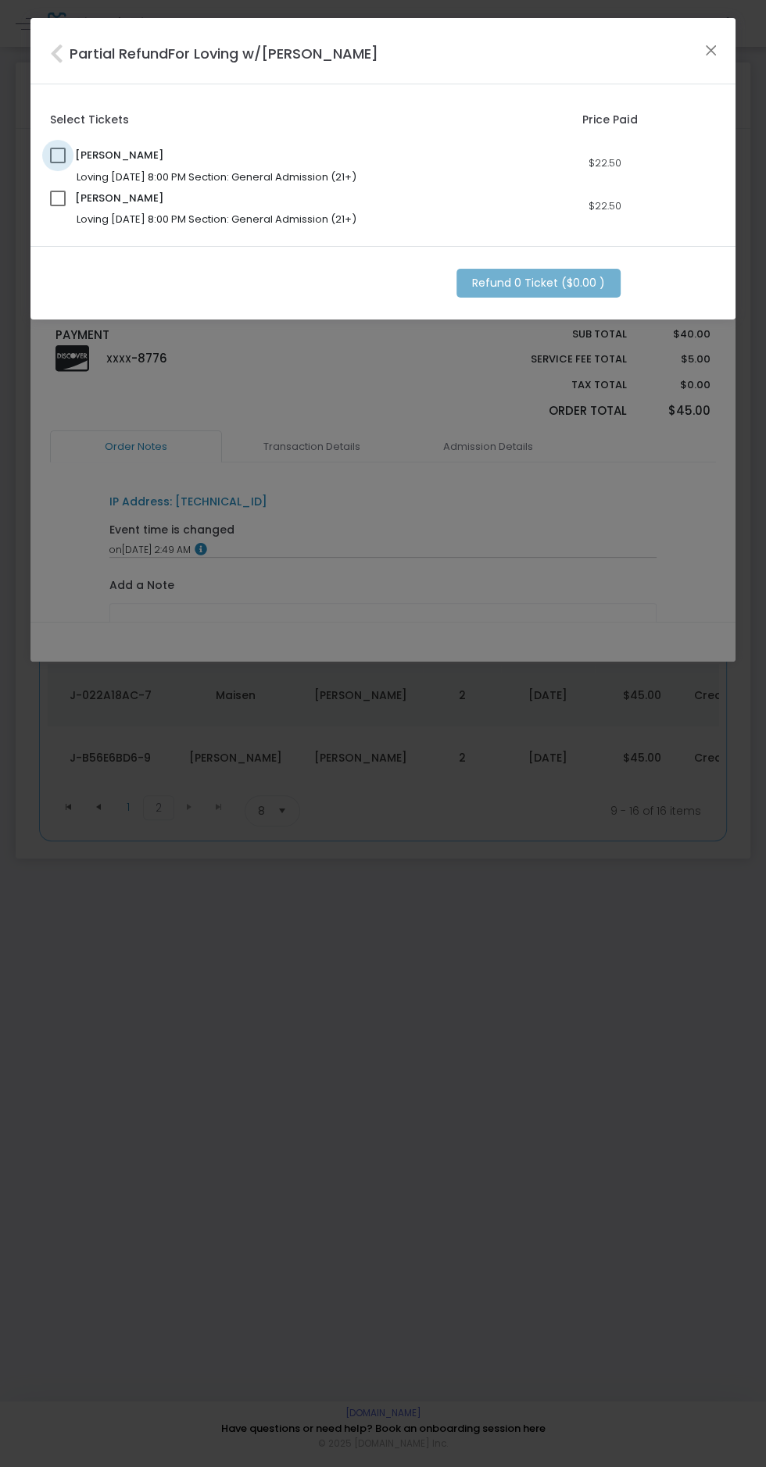
click at [60, 159] on span at bounding box center [58, 156] width 16 height 16
click at [58, 163] on input "checkbox" at bounding box center [57, 163] width 1 height 1
checkbox input "true"
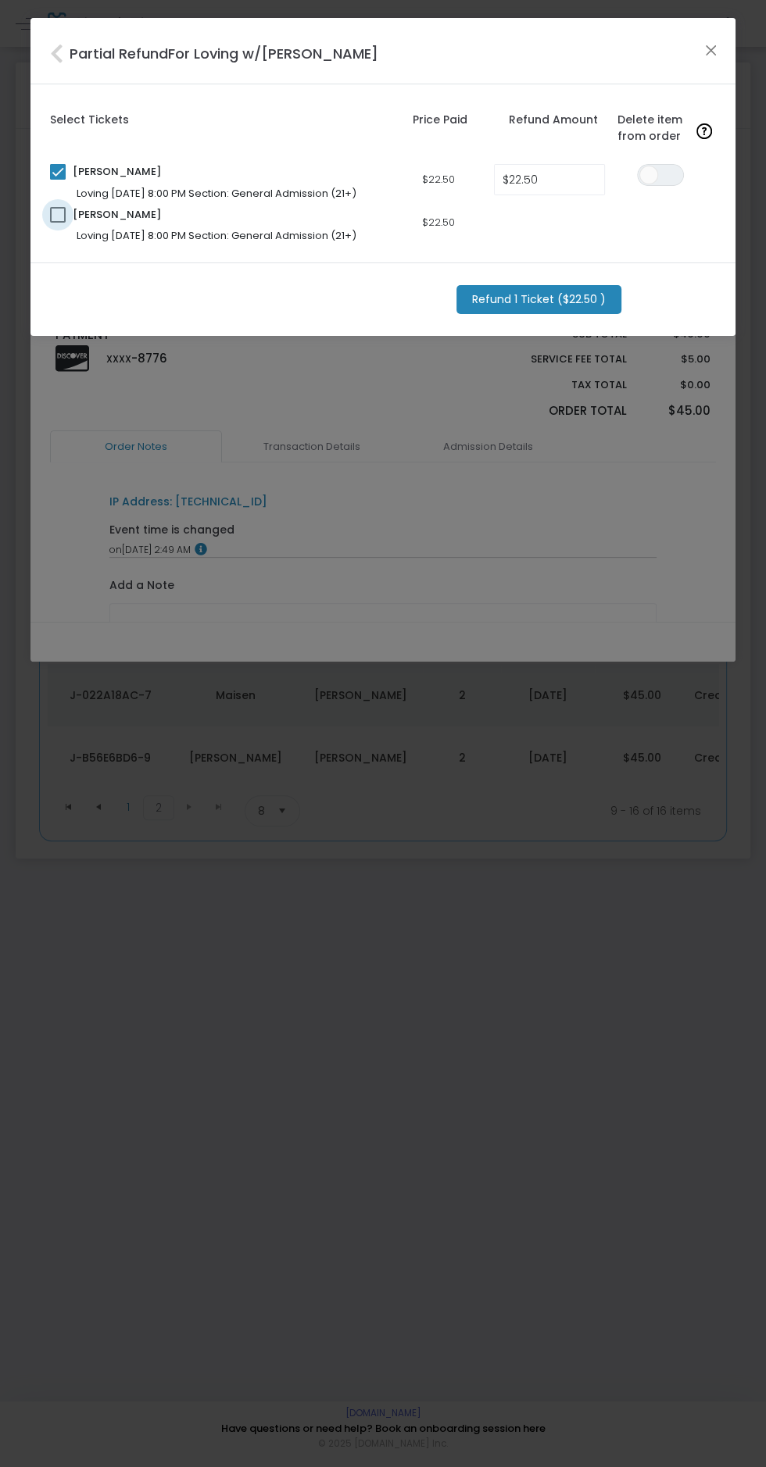
click at [58, 214] on span at bounding box center [58, 215] width 16 height 16
click at [58, 223] on input "checkbox" at bounding box center [57, 223] width 1 height 1
checkbox input "true"
click at [573, 179] on input "$22.50" at bounding box center [549, 180] width 109 height 30
click at [561, 222] on input "$22.50" at bounding box center [549, 223] width 109 height 30
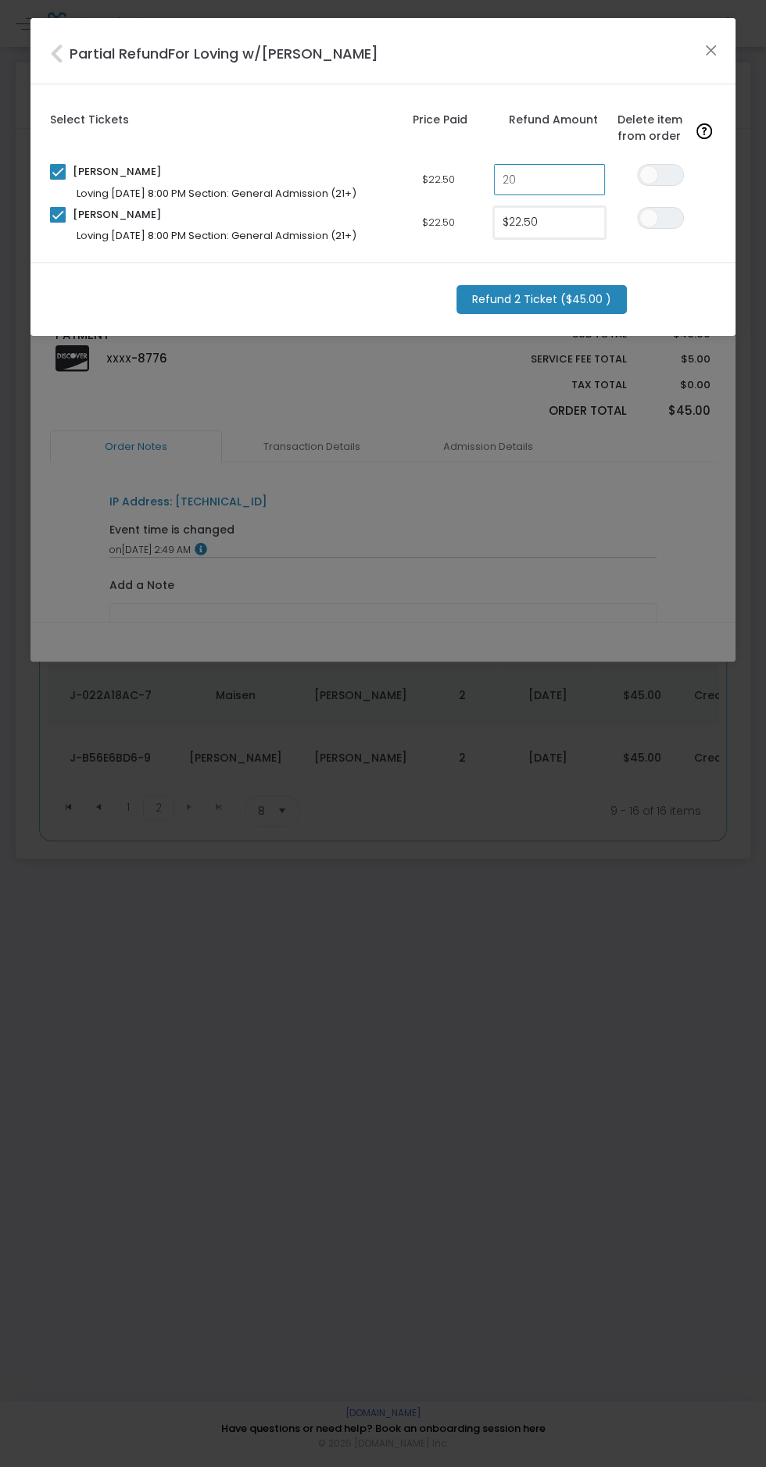
type input "$20.00"
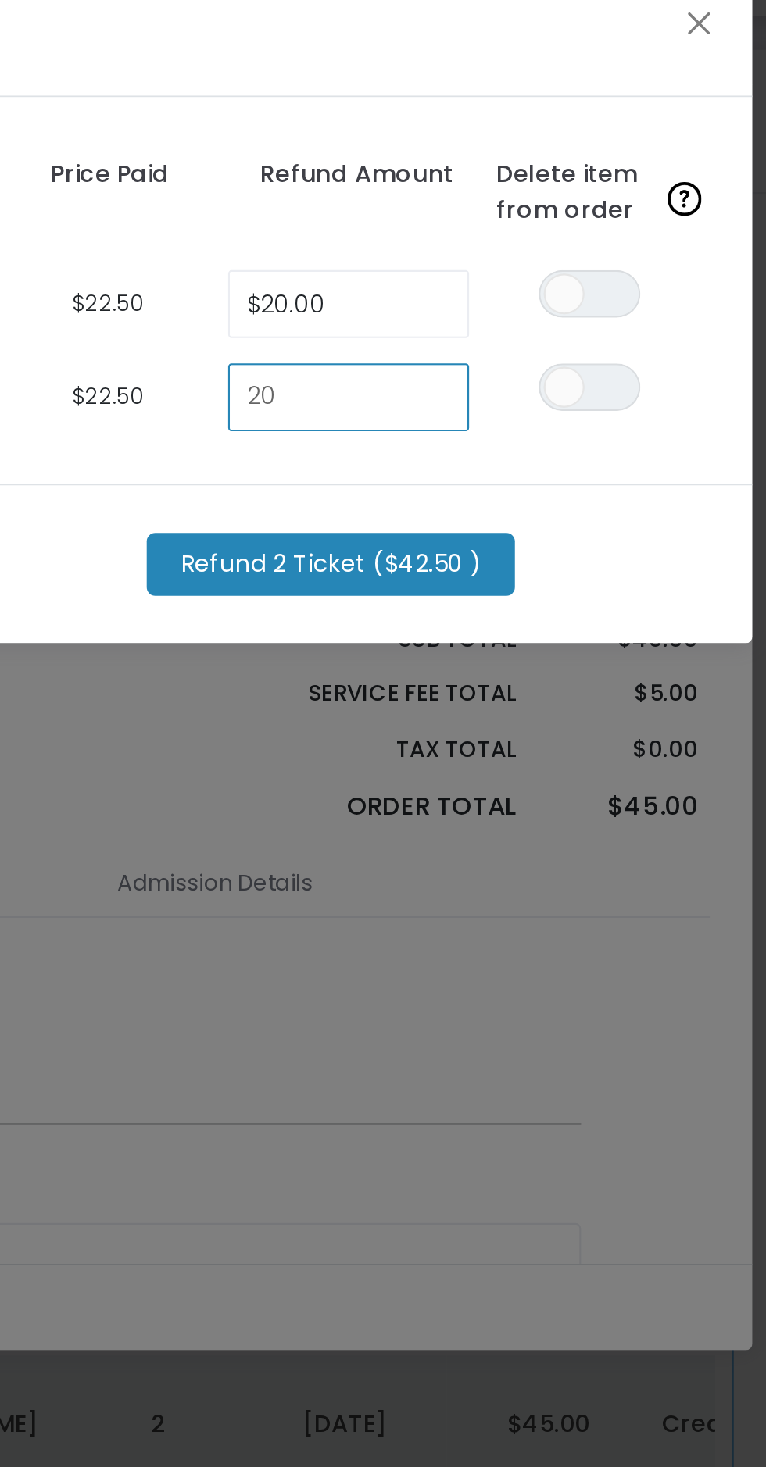
click at [690, 294] on div "Refund 2 Ticket ($42.50 )" at bounding box center [385, 299] width 666 height 29
type input "$20.00"
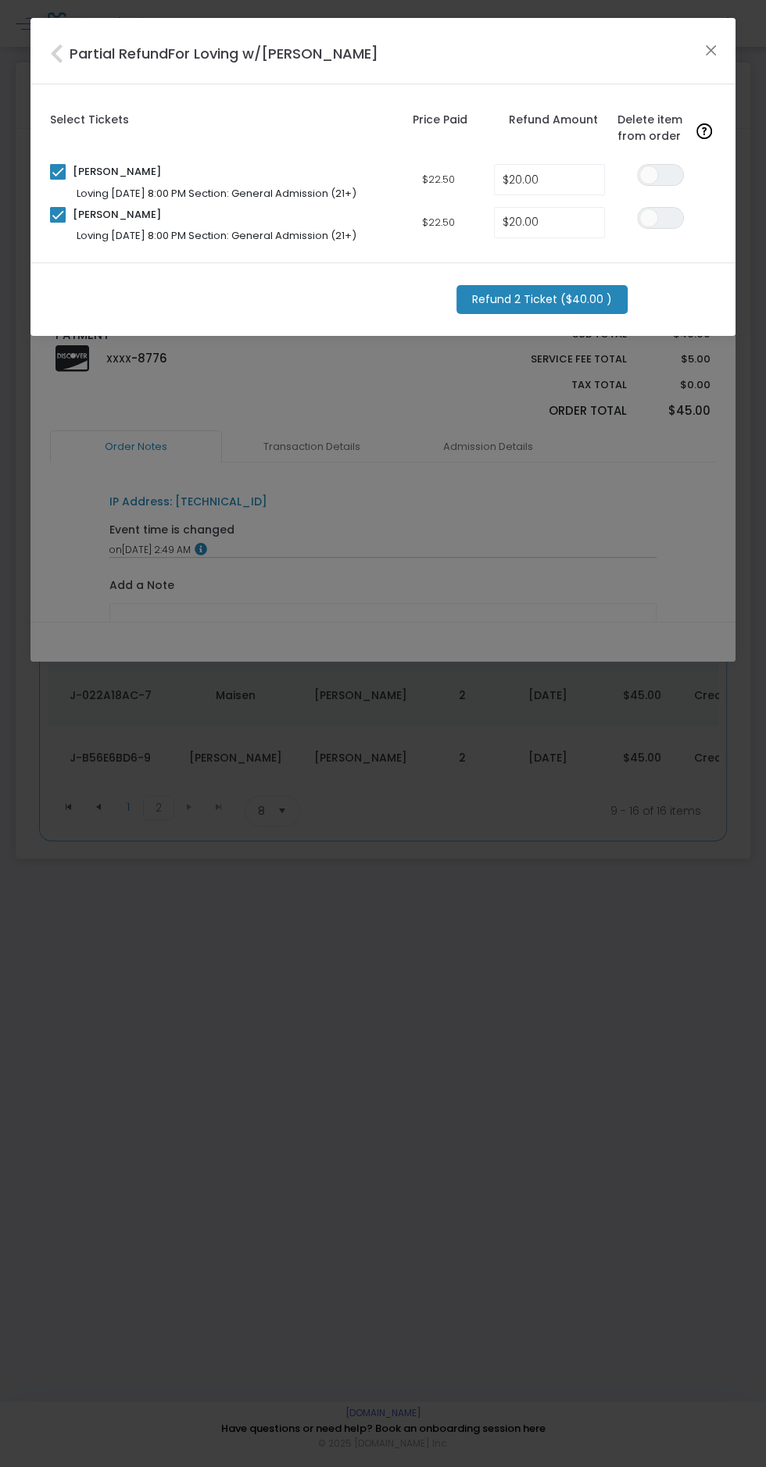
click at [560, 300] on m-button "Refund 2 Ticket ($40.00 )" at bounding box center [541, 299] width 171 height 29
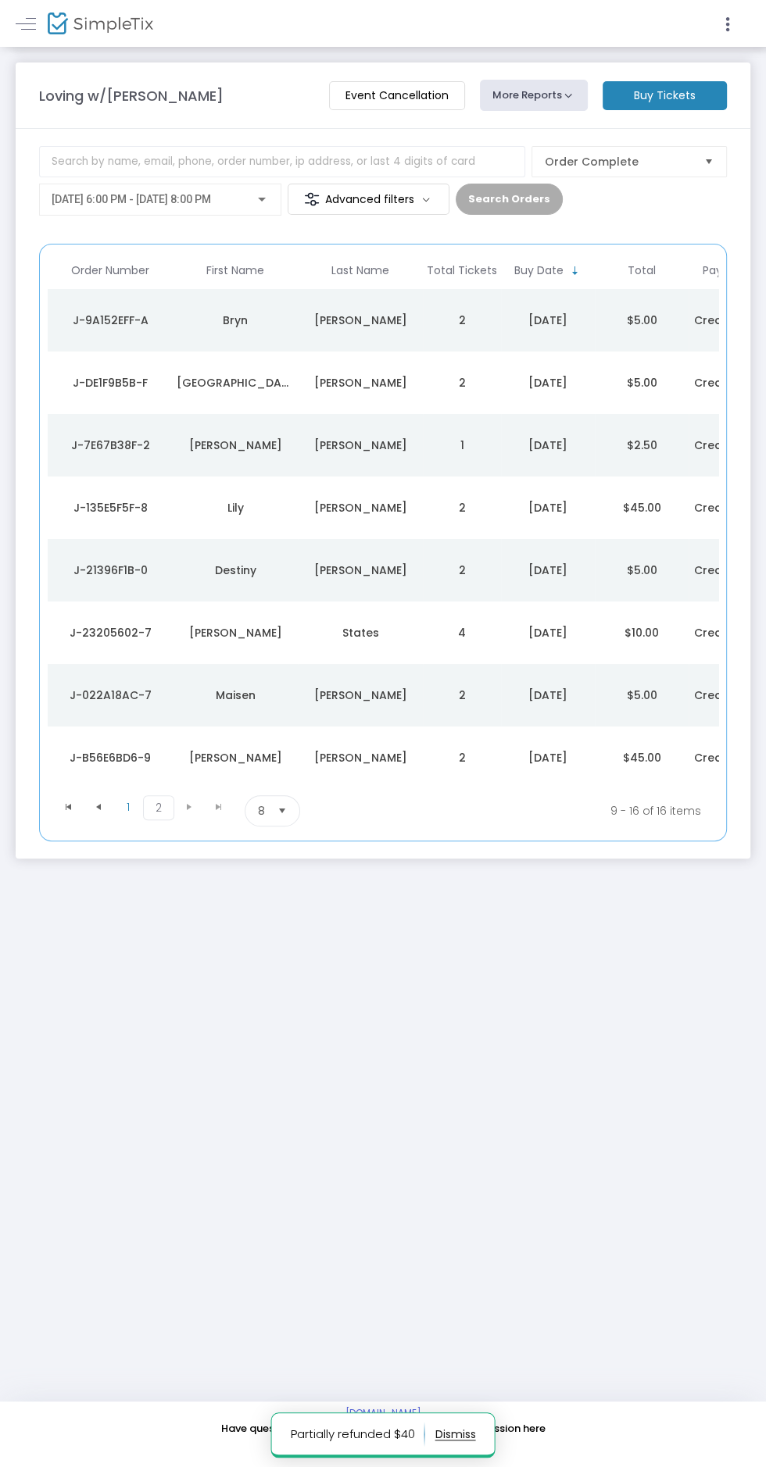
click at [532, 741] on td "[DATE]" at bounding box center [548, 758] width 94 height 63
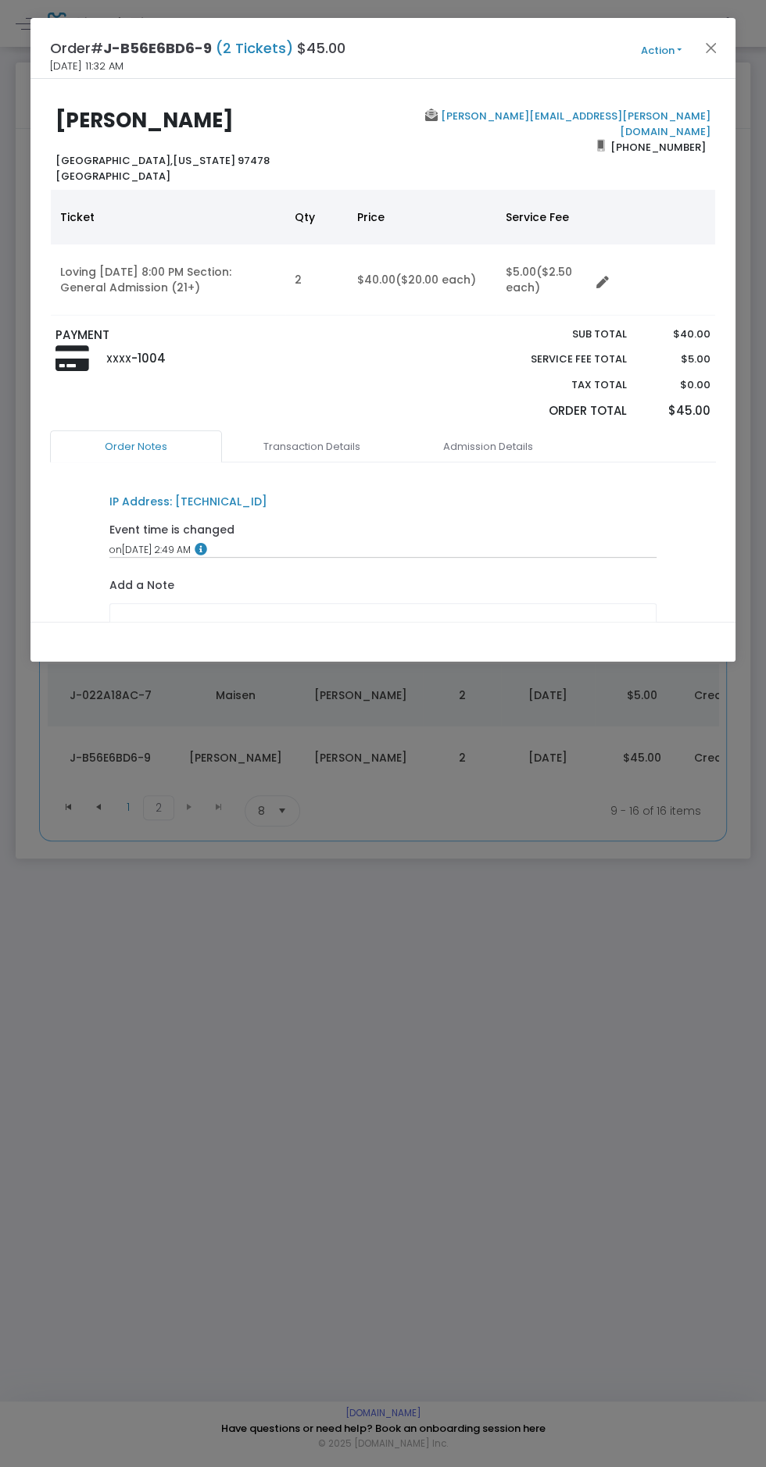
click at [673, 46] on button "Action" at bounding box center [661, 50] width 94 height 17
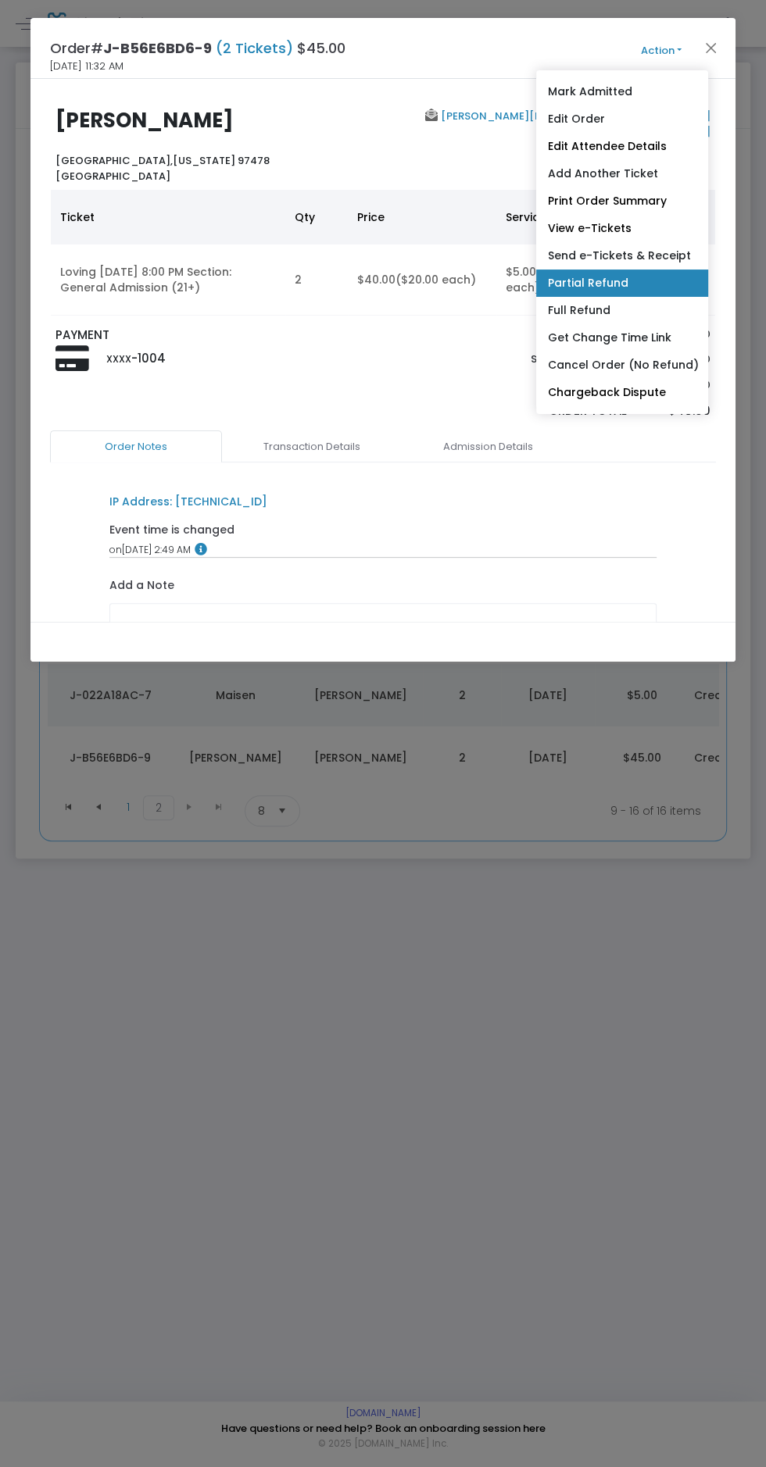
click at [634, 295] on link "Partial Refund" at bounding box center [622, 283] width 172 height 27
radio input "true"
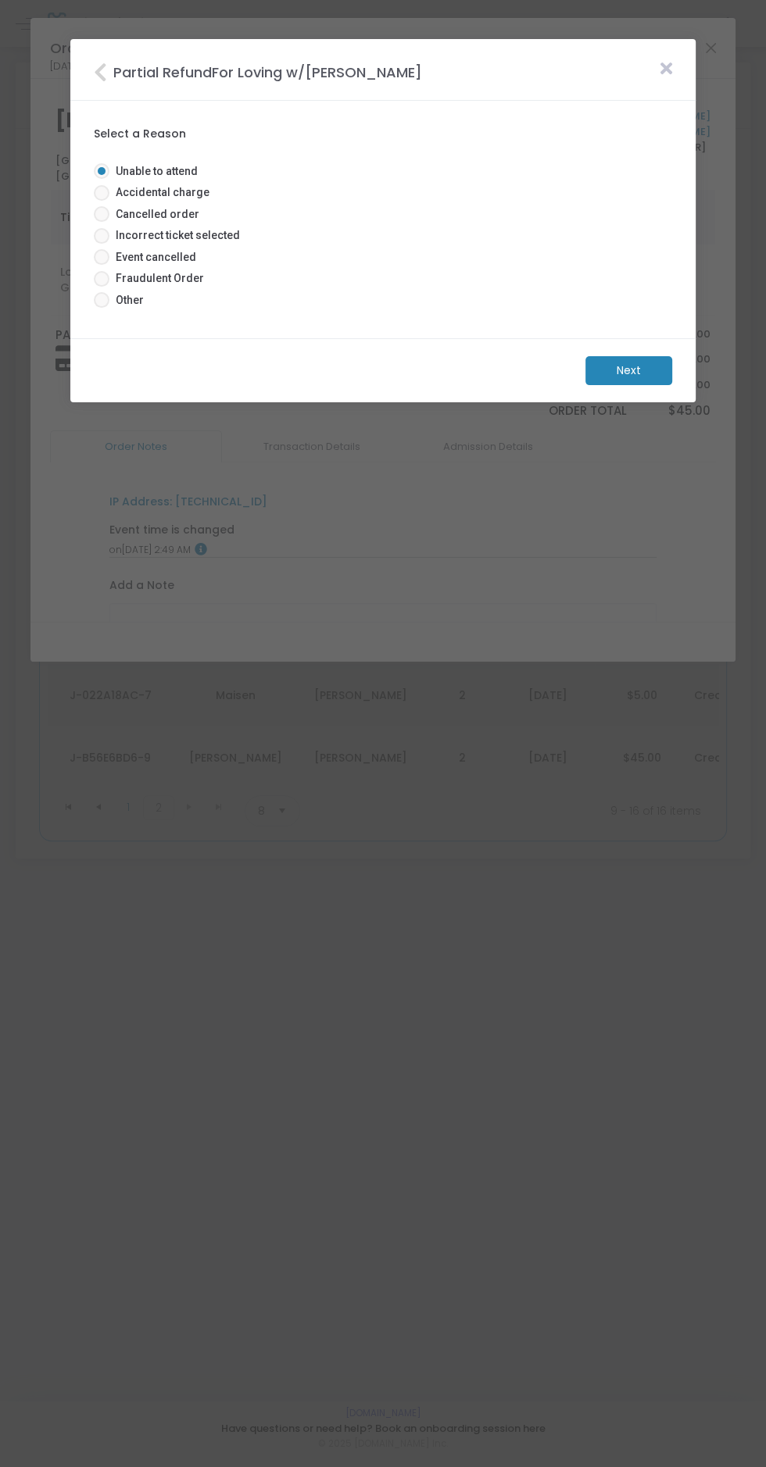
click at [151, 254] on span "Event cancelled" at bounding box center [152, 257] width 87 height 16
click at [102, 265] on input "Event cancelled" at bounding box center [101, 265] width 1 height 1
radio input "true"
click at [631, 371] on m-button "Next" at bounding box center [628, 370] width 87 height 29
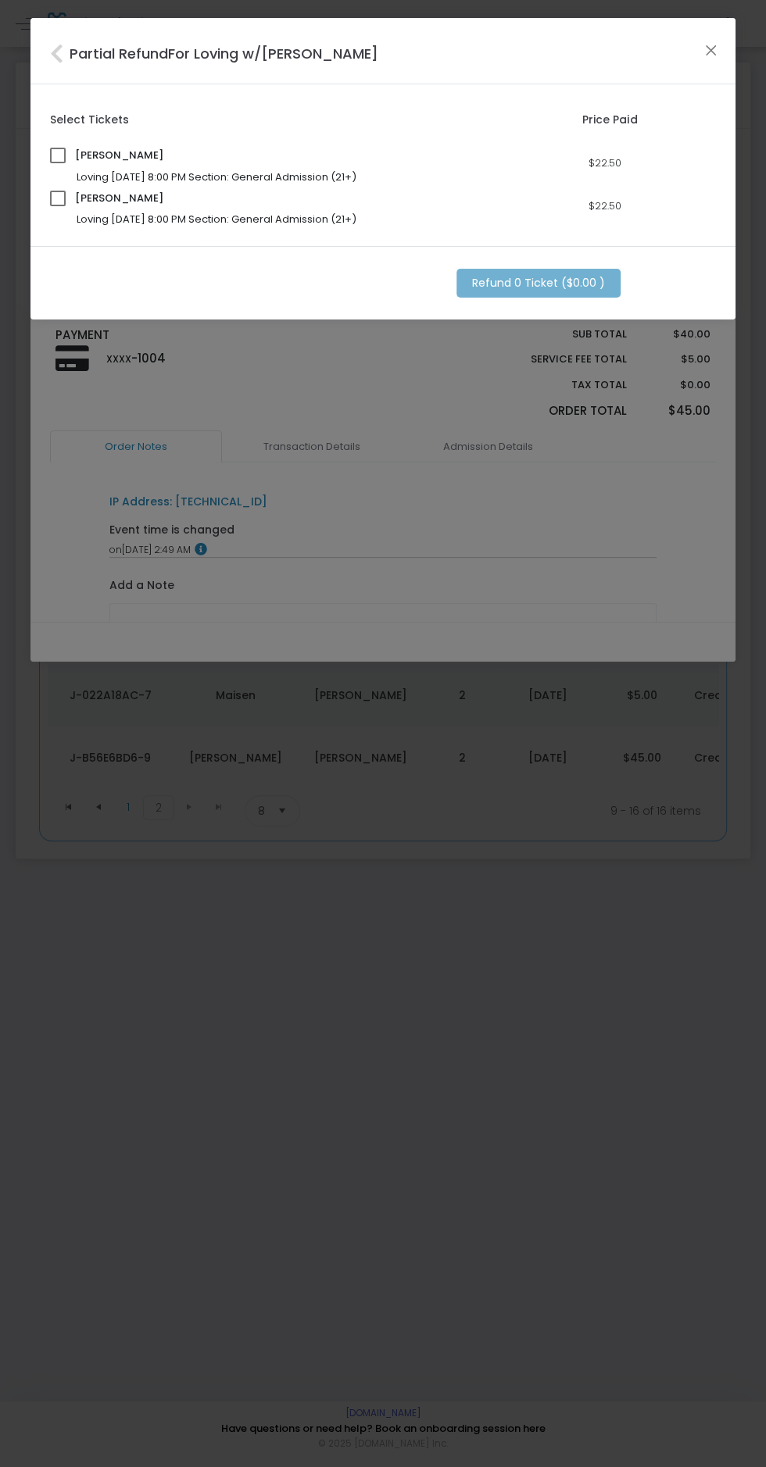
click at [58, 155] on span at bounding box center [58, 156] width 16 height 16
click at [58, 163] on input "checkbox" at bounding box center [57, 163] width 1 height 1
checkbox input "true"
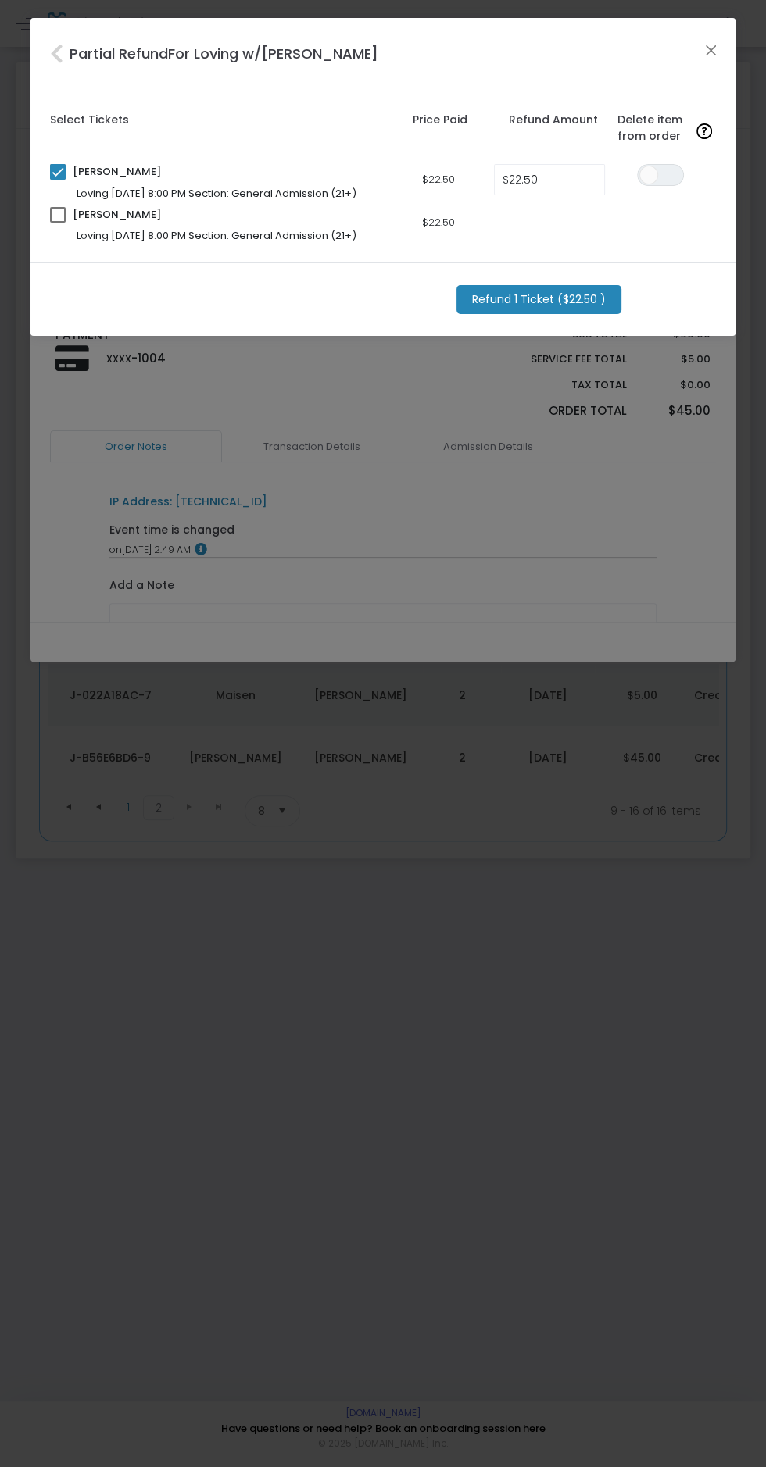
click at [56, 221] on span at bounding box center [58, 215] width 16 height 16
click at [57, 223] on input "checkbox" at bounding box center [57, 223] width 1 height 1
checkbox input "true"
click at [549, 183] on input "$22.50" at bounding box center [549, 180] width 109 height 30
click at [558, 226] on input "$22.50" at bounding box center [549, 223] width 109 height 30
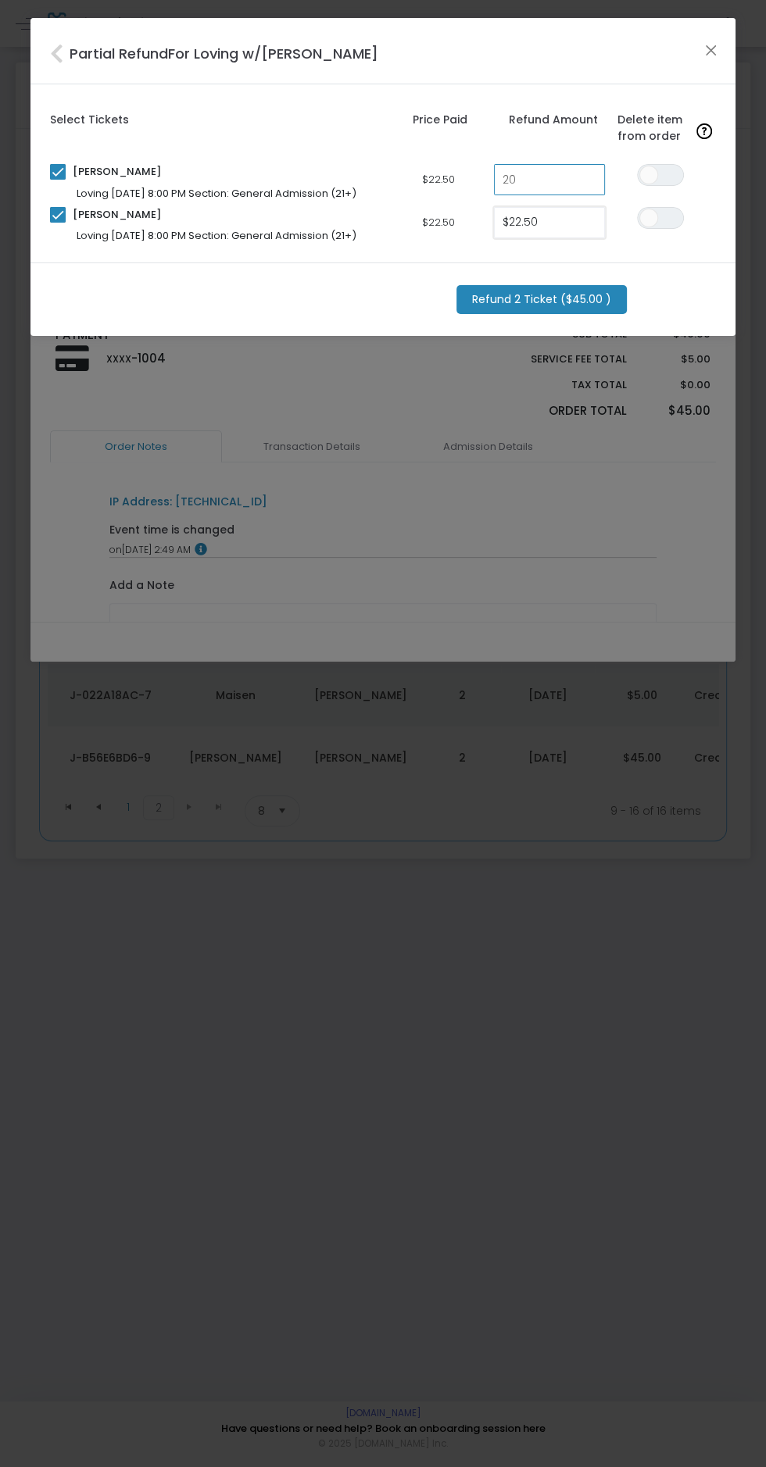
type input "$20.00"
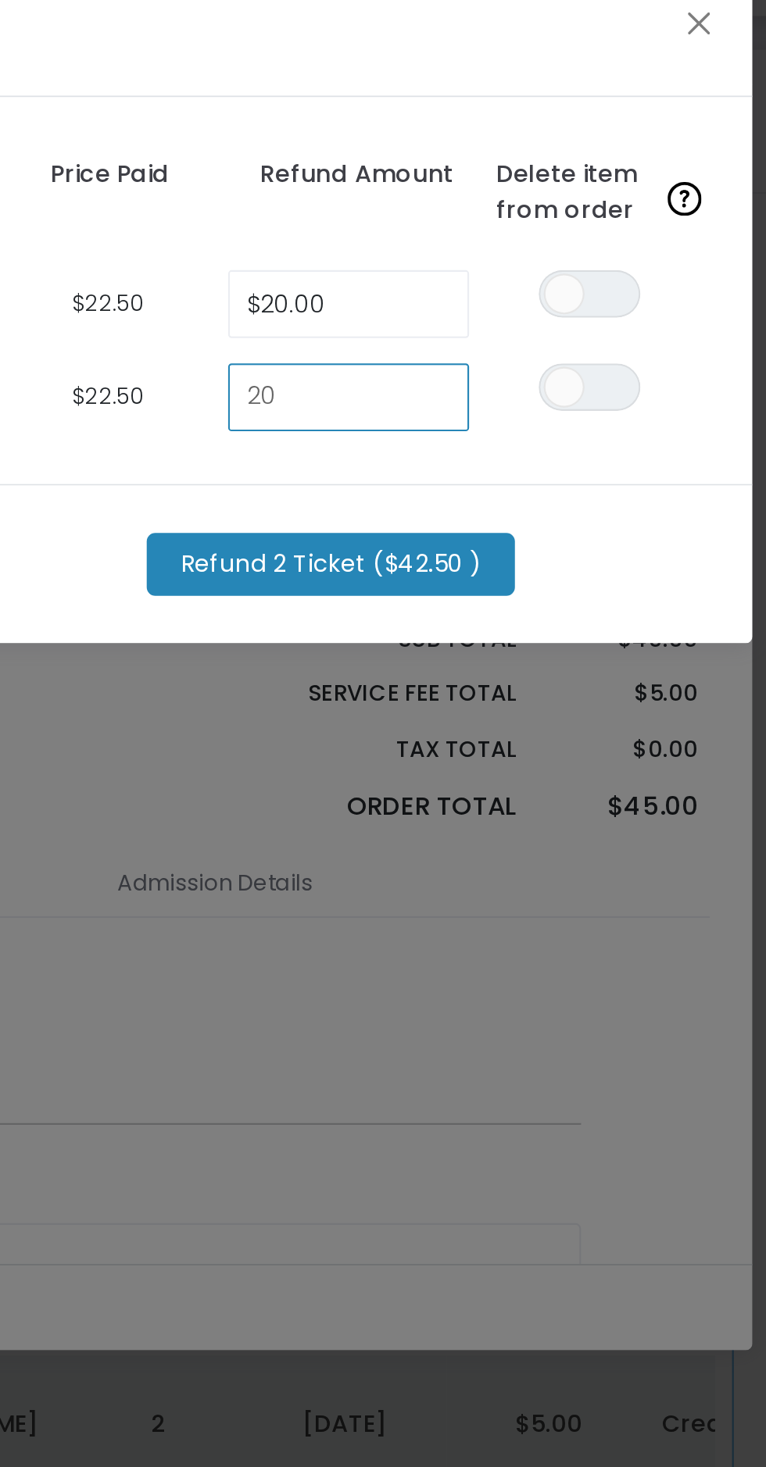
click at [700, 295] on div "Refund 2 Ticket ($42.50 )" at bounding box center [385, 299] width 666 height 29
type input "$20.00"
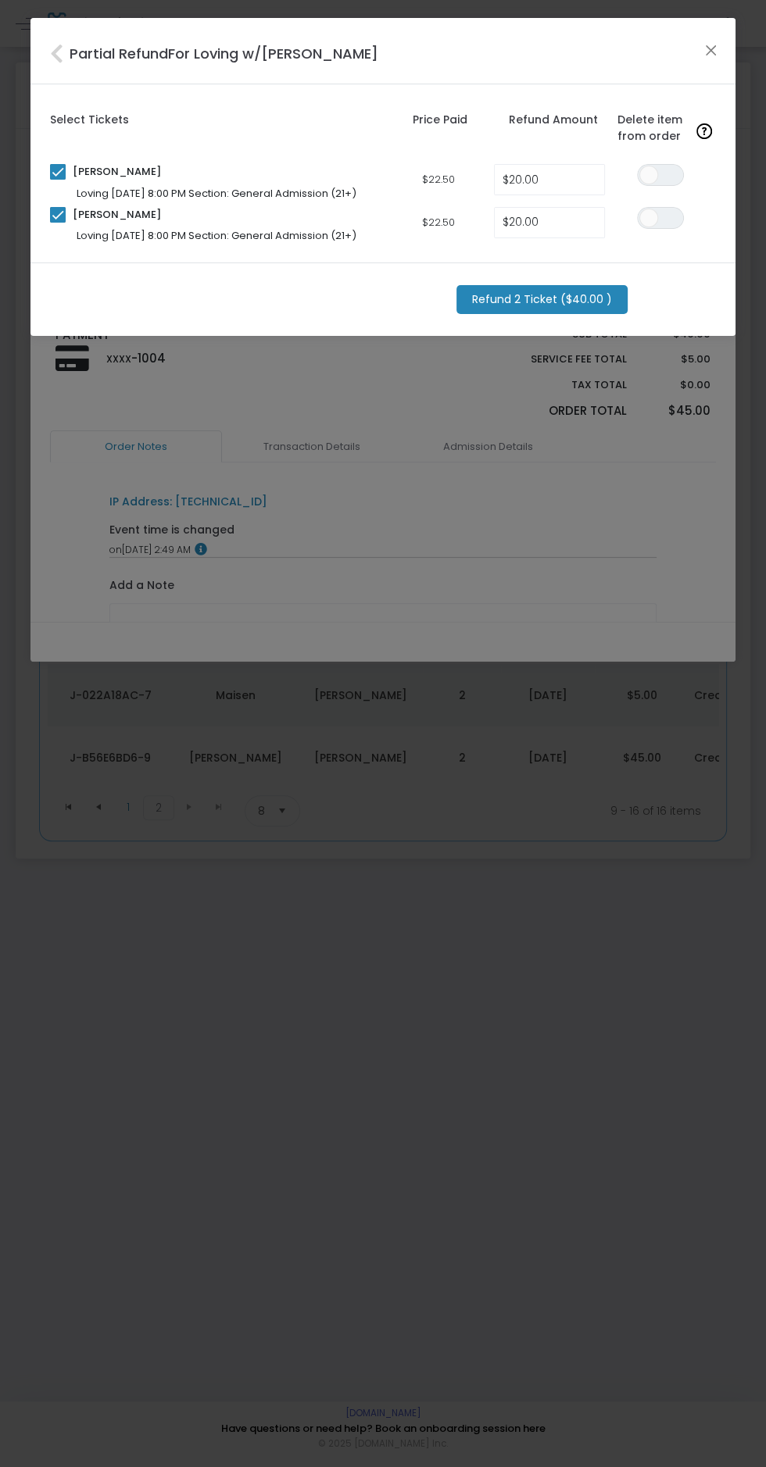
click at [564, 300] on m-button "Refund 2 Ticket ($40.00 )" at bounding box center [541, 299] width 171 height 29
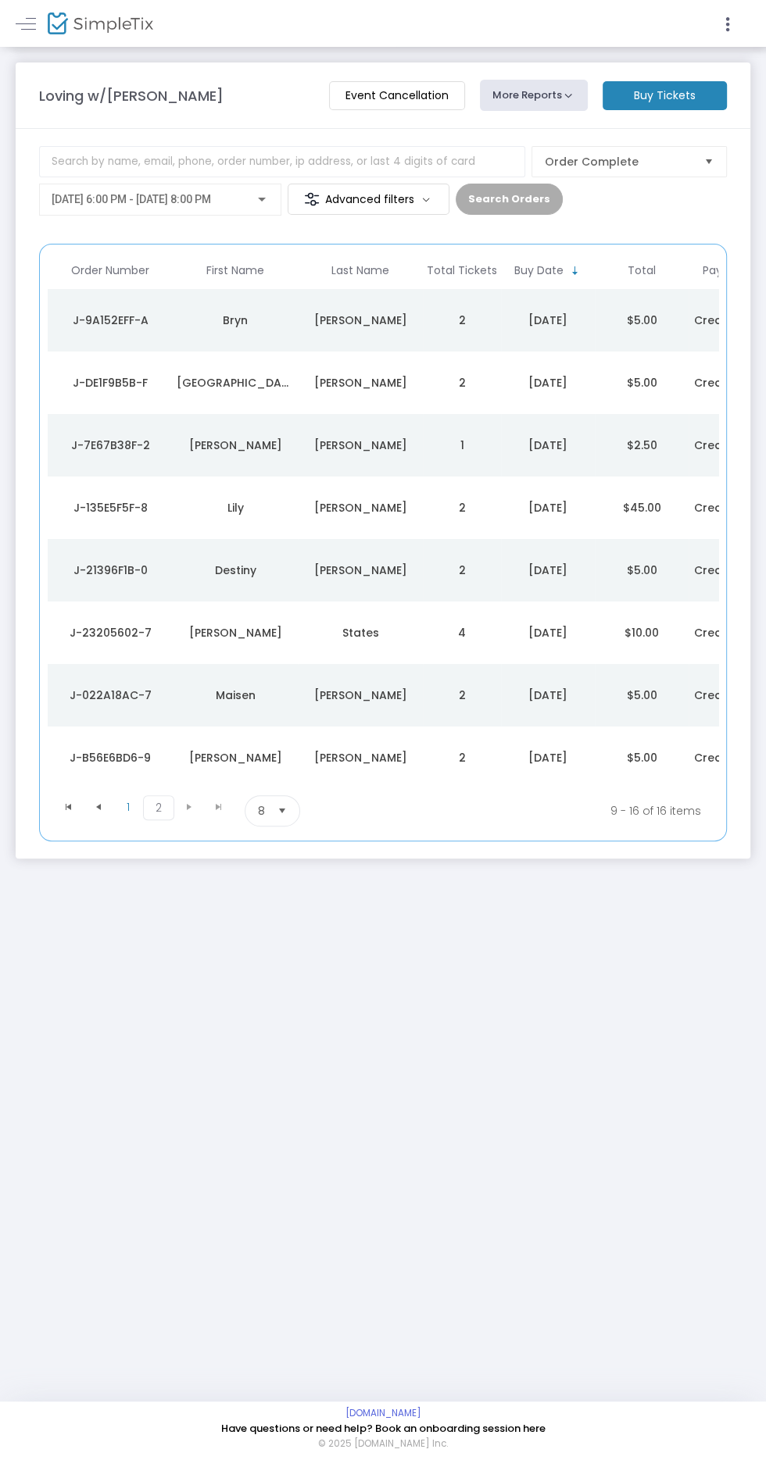
click at [406, 97] on m-button "Event Cancellation" at bounding box center [397, 95] width 136 height 29
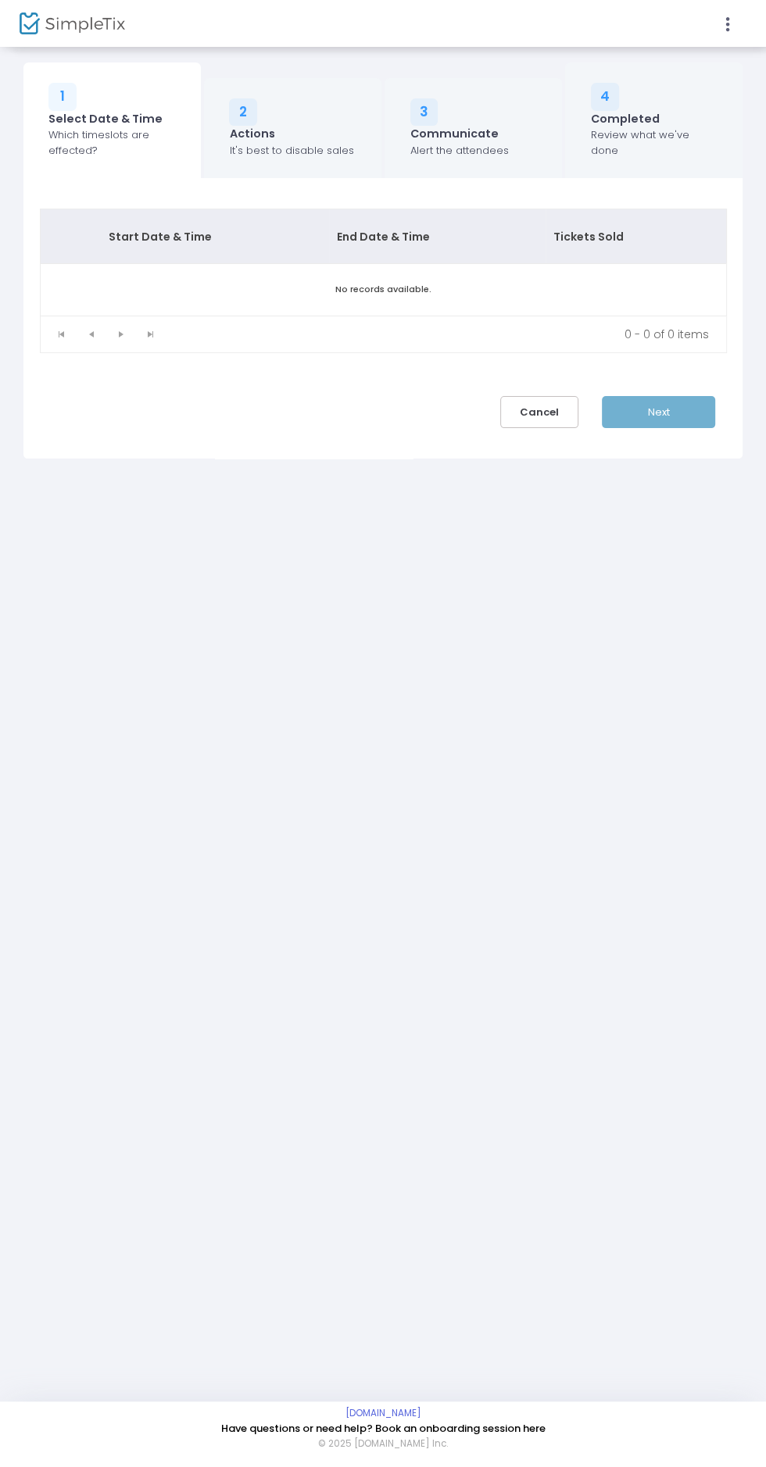
click at [314, 152] on div "It's best to disable sales" at bounding box center [291, 151] width 124 height 16
